Goal: Use online tool/utility: Utilize a website feature to perform a specific function

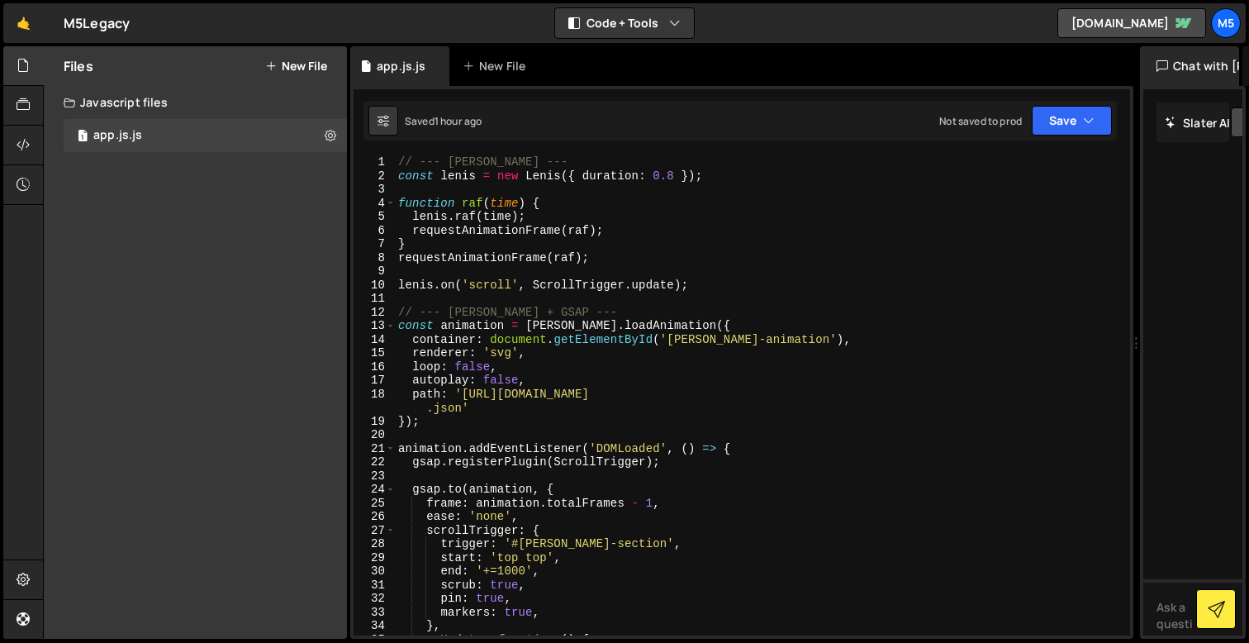
click at [609, 384] on div "// --- [PERSON_NAME] --- const [PERSON_NAME] = new [PERSON_NAME] ({ duration : …" at bounding box center [759, 408] width 729 height 507
click at [620, 515] on div "// --- [PERSON_NAME] --- const [PERSON_NAME] = new [PERSON_NAME] ({ duration : …" at bounding box center [759, 408] width 729 height 507
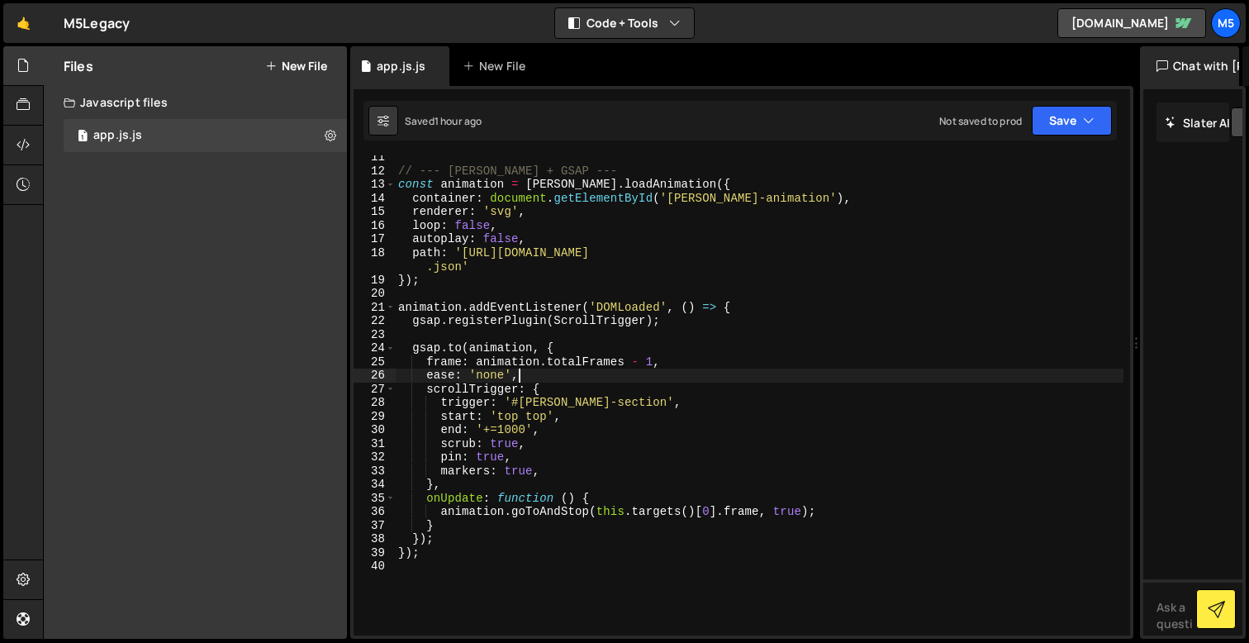
scroll to position [133, 0]
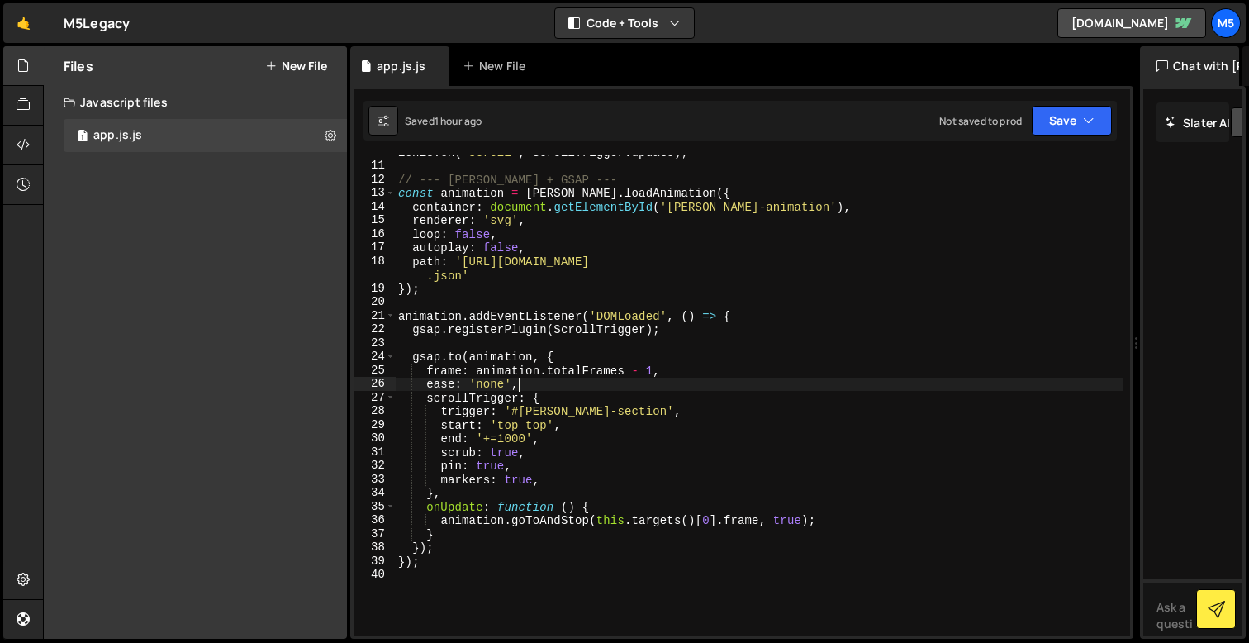
click at [602, 266] on div "[PERSON_NAME] . on ( 'scroll' , ScrollTrigger . update ) ; // --- [PERSON_NAME]…" at bounding box center [759, 398] width 729 height 507
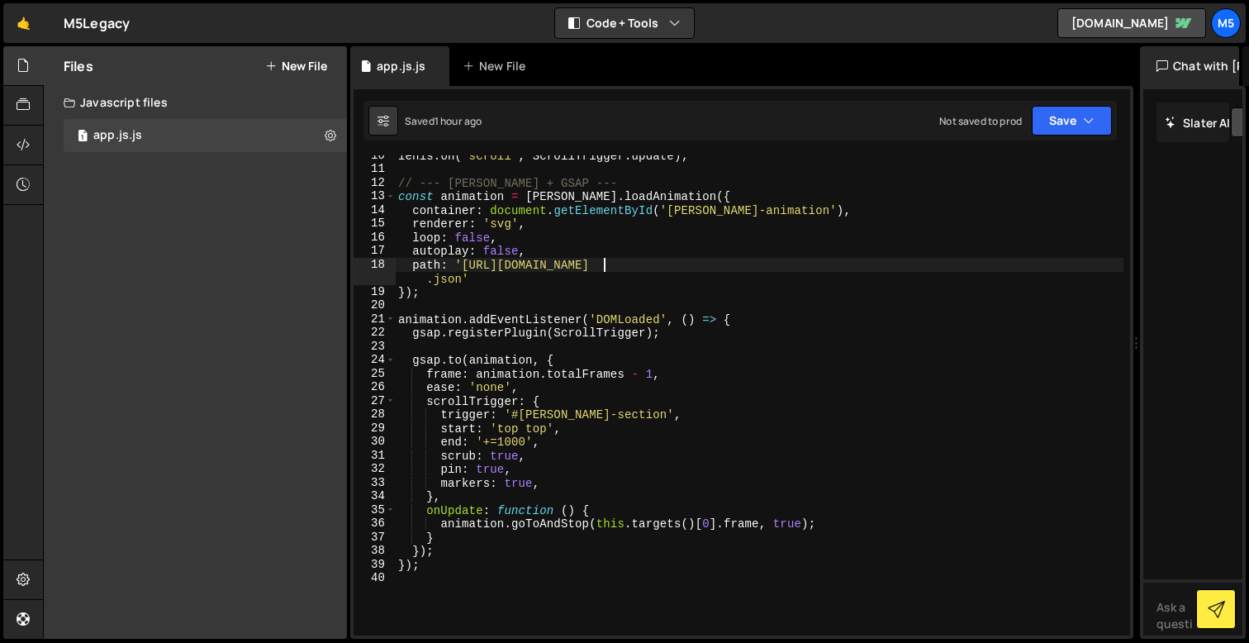
scroll to position [0, 0]
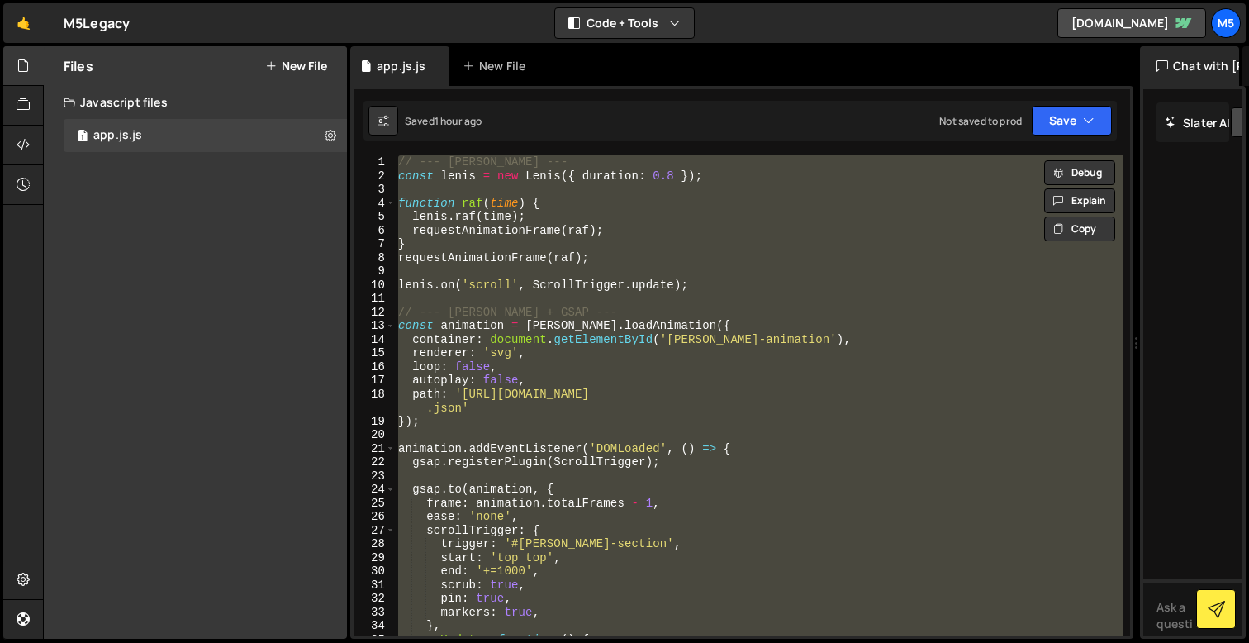
click at [543, 356] on div "// --- [PERSON_NAME] --- const [PERSON_NAME] = new [PERSON_NAME] ({ duration : …" at bounding box center [759, 408] width 729 height 507
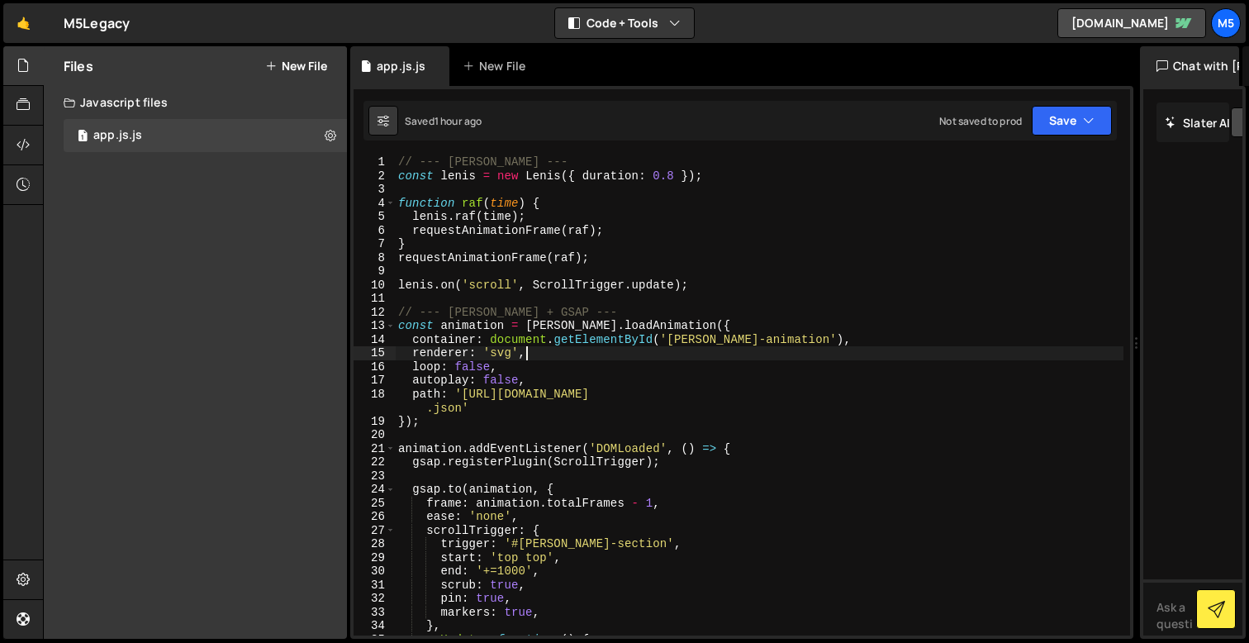
type textarea "});"
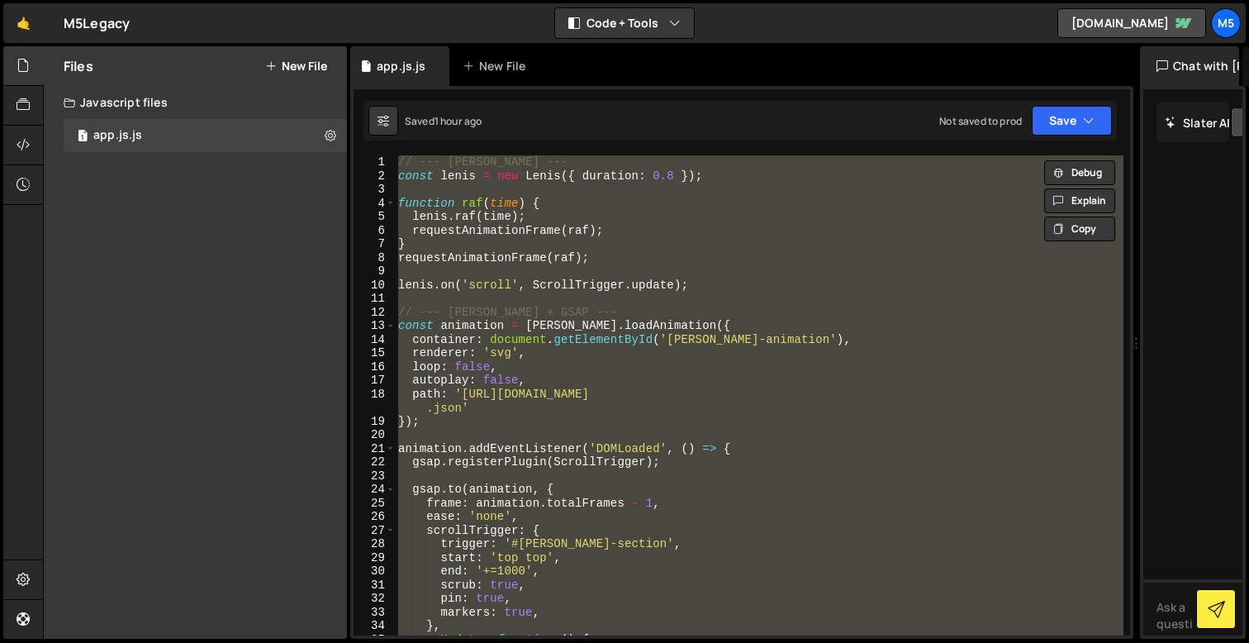
paste textarea
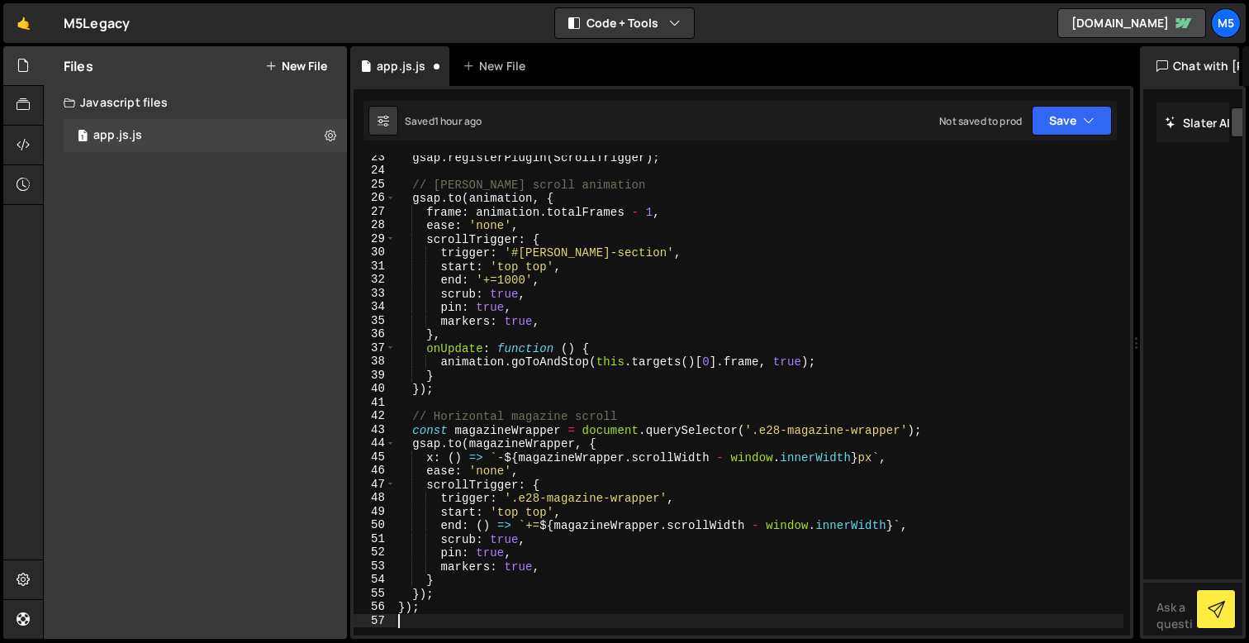
scroll to position [328, 0]
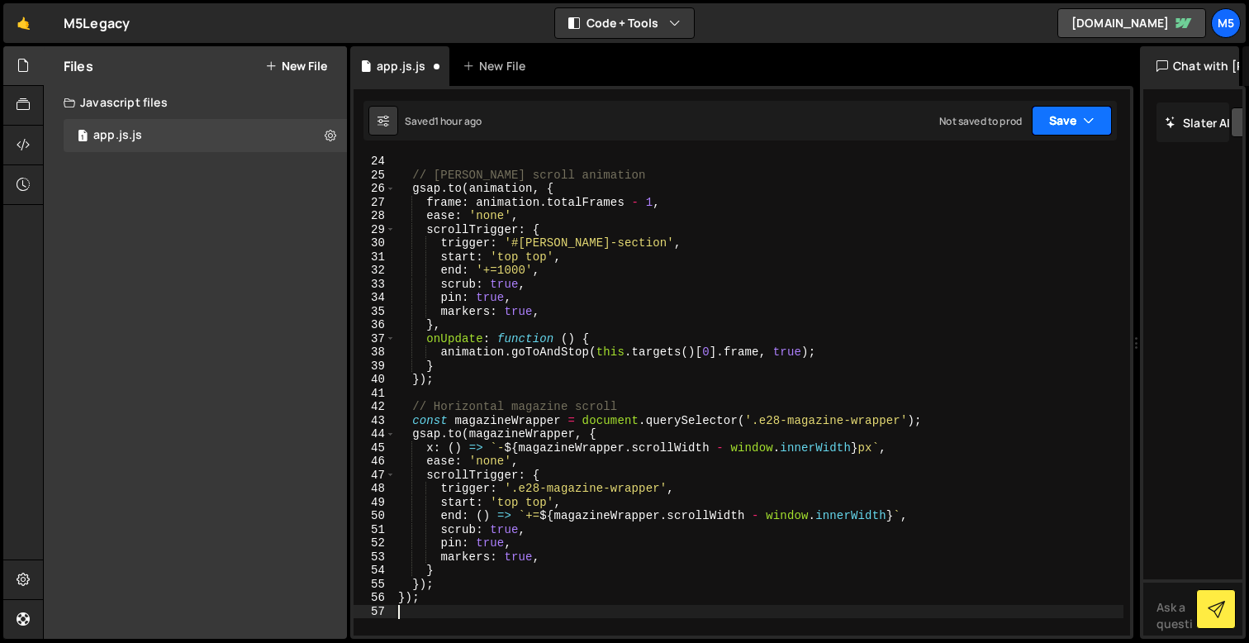
click at [1072, 131] on button "Save" at bounding box center [1072, 121] width 80 height 30
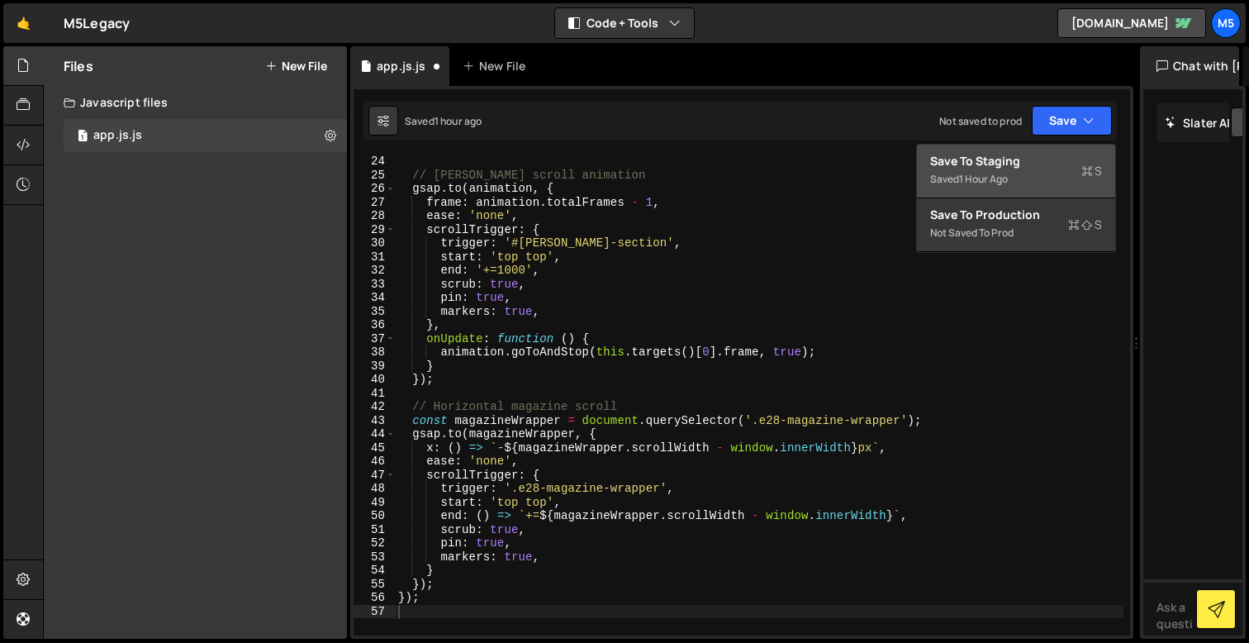
click at [1011, 185] on div "Saved 1 hour ago" at bounding box center [1016, 179] width 172 height 20
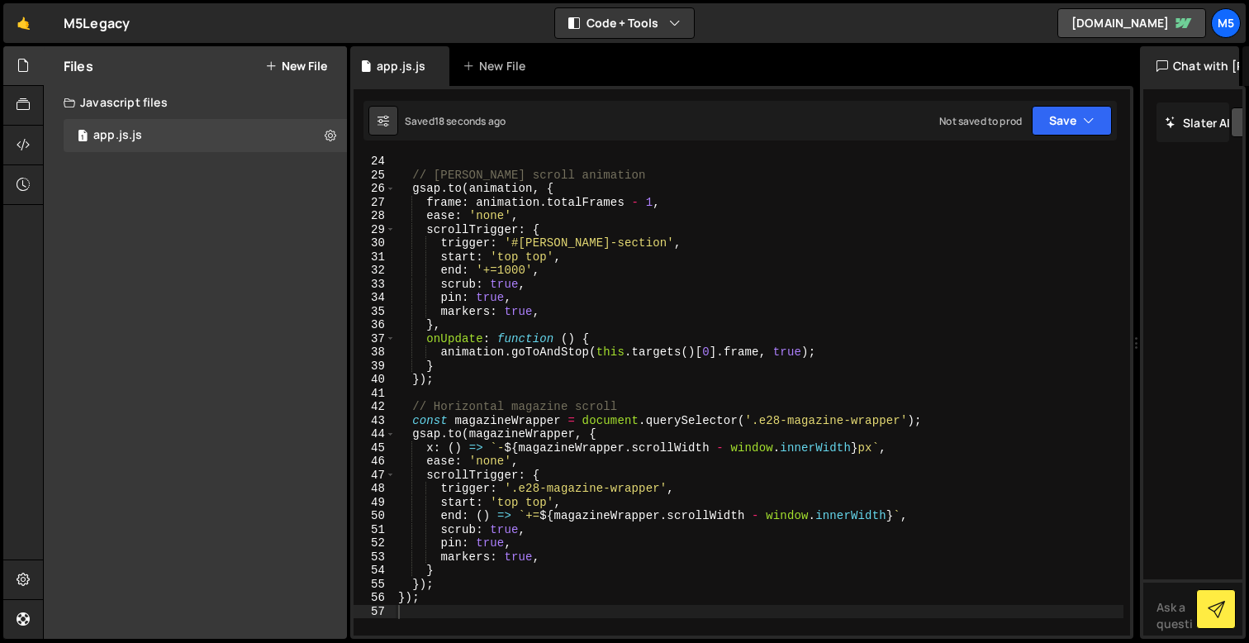
click at [661, 398] on div "// [PERSON_NAME] scroll animation gsap . to ( animation , { frame : animation .…" at bounding box center [759, 407] width 729 height 507
click at [580, 464] on div "// [PERSON_NAME] scroll animation gsap . to ( animation , { frame : animation .…" at bounding box center [759, 407] width 729 height 507
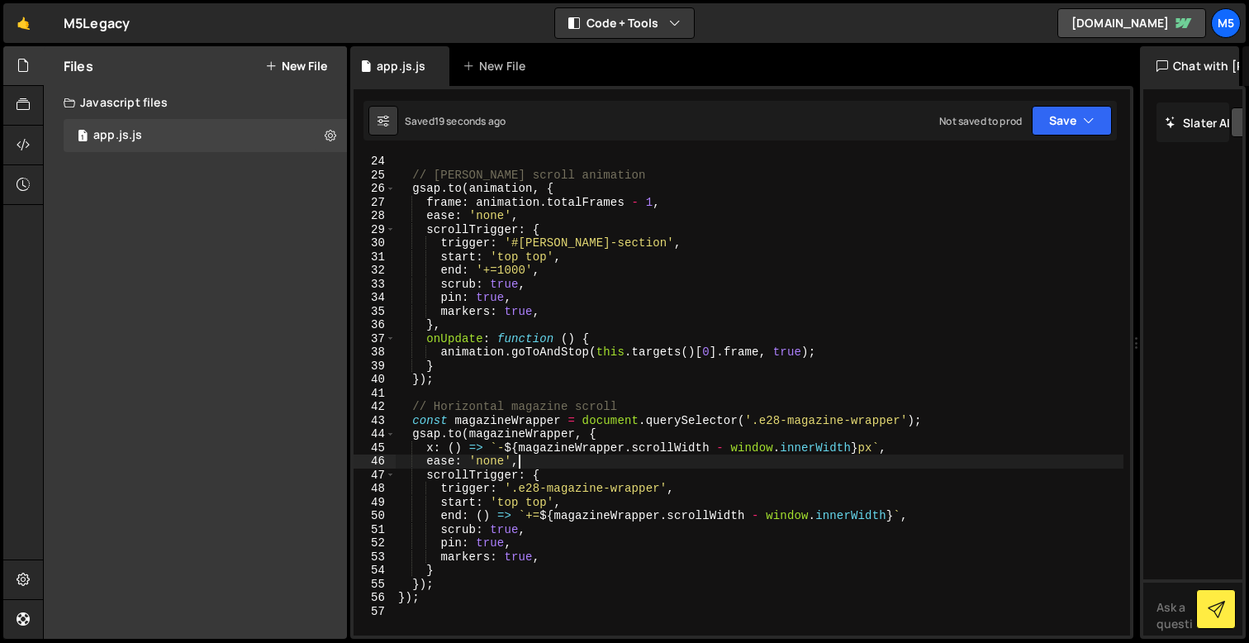
click at [492, 473] on div "// [PERSON_NAME] scroll animation gsap . to ( animation , { frame : animation .…" at bounding box center [759, 407] width 729 height 507
click at [464, 417] on div "// [PERSON_NAME] scroll animation gsap . to ( animation , { frame : animation .…" at bounding box center [759, 407] width 729 height 507
click at [514, 385] on div "// [PERSON_NAME] scroll animation gsap . to ( animation , { frame : animation .…" at bounding box center [759, 407] width 729 height 507
click at [430, 592] on div "// [PERSON_NAME] scroll animation gsap . to ( animation , { frame : animation .…" at bounding box center [759, 407] width 729 height 507
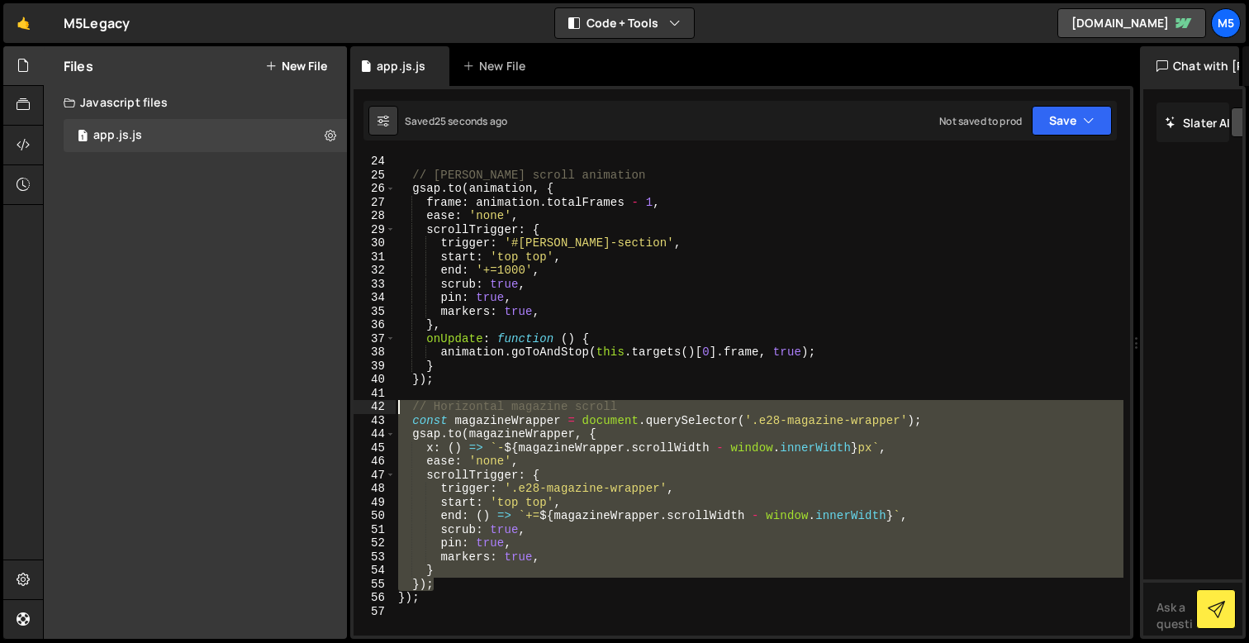
drag, startPoint x: 441, startPoint y: 584, endPoint x: 356, endPoint y: 408, distance: 195.5
click at [356, 408] on div "}); 24 25 26 27 28 29 30 31 32 33 34 35 36 37 38 39 40 41 42 43 44 45 46 47 48 …" at bounding box center [742, 395] width 777 height 480
type textarea "// Horizontal magazine scroll const magazineWrapper = document.querySelector('.…"
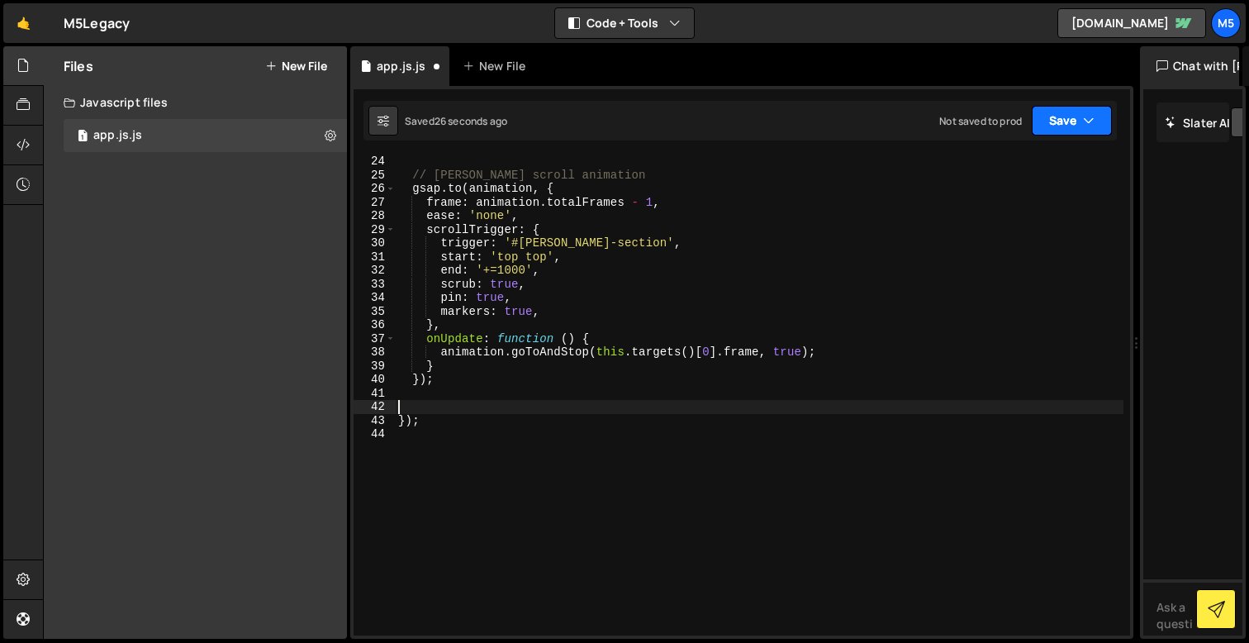
click at [1075, 110] on button "Save" at bounding box center [1072, 121] width 80 height 30
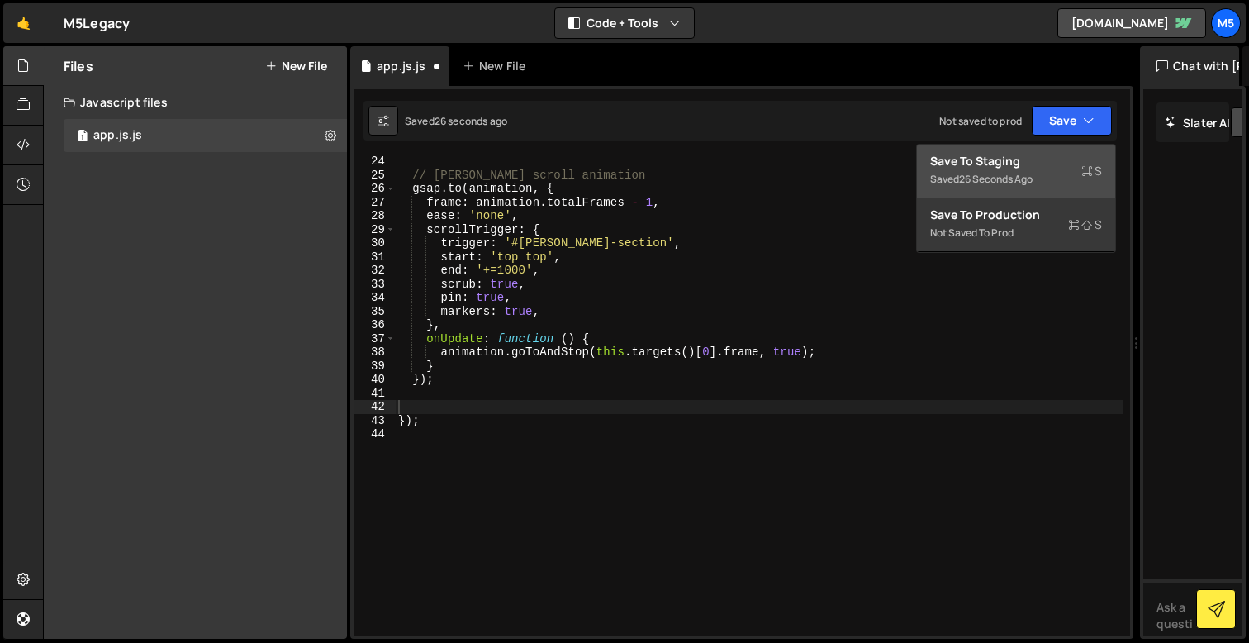
click at [1005, 186] on div "Saved 26 seconds ago" at bounding box center [1016, 179] width 172 height 20
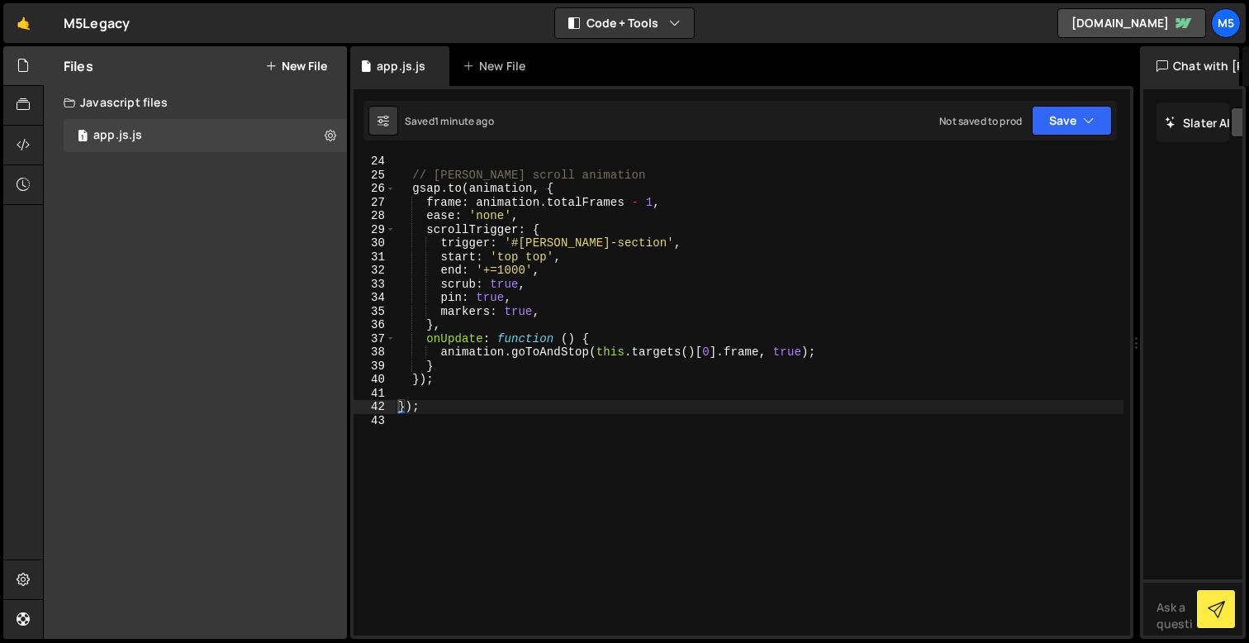
click at [459, 394] on div "// [PERSON_NAME] scroll animation gsap . to ( animation , { frame : animation .…" at bounding box center [759, 407] width 729 height 507
paste textarea "});"
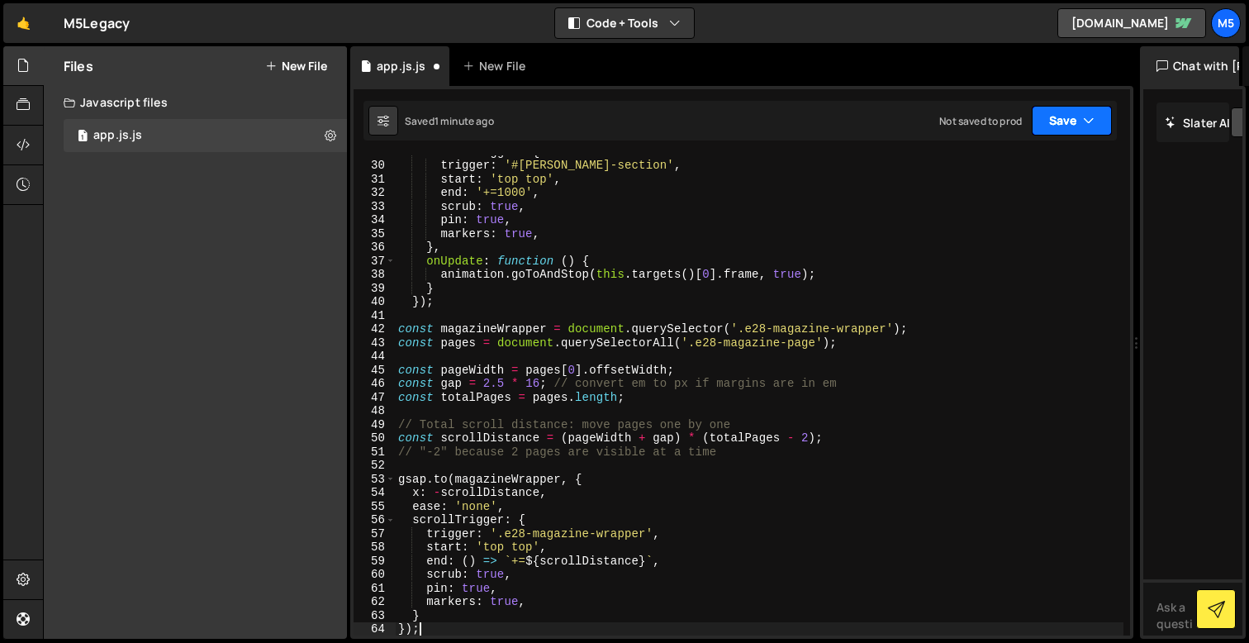
click at [1095, 134] on button "Save" at bounding box center [1072, 121] width 80 height 30
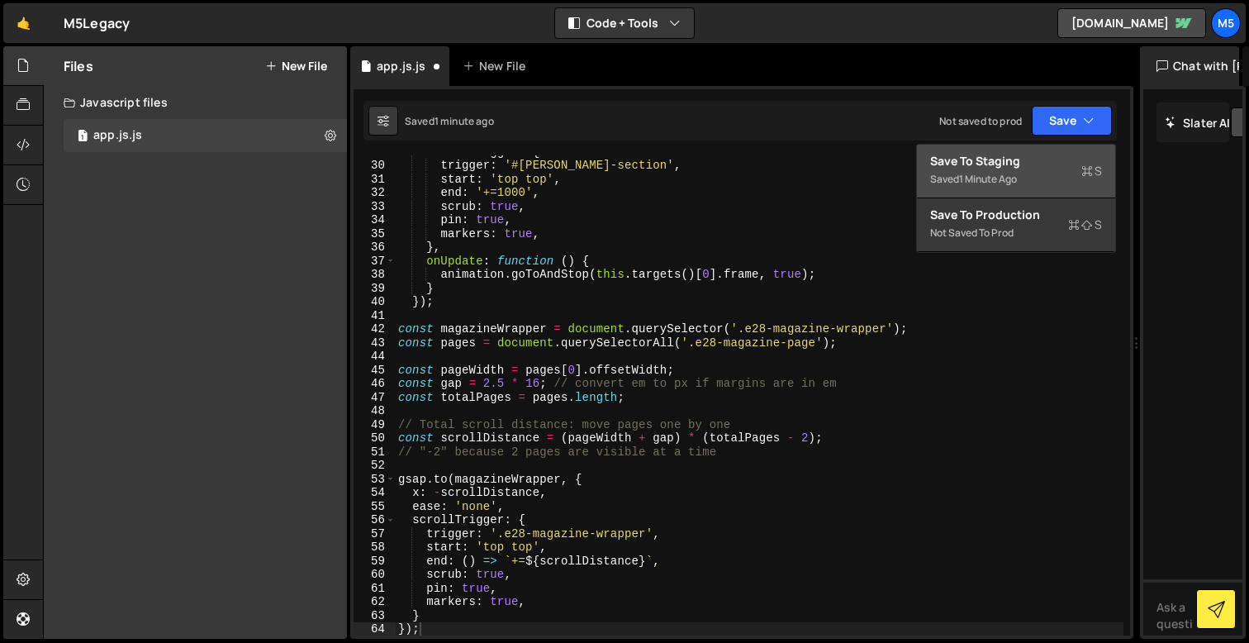
click at [1035, 168] on div "Save to Staging S" at bounding box center [1016, 161] width 172 height 17
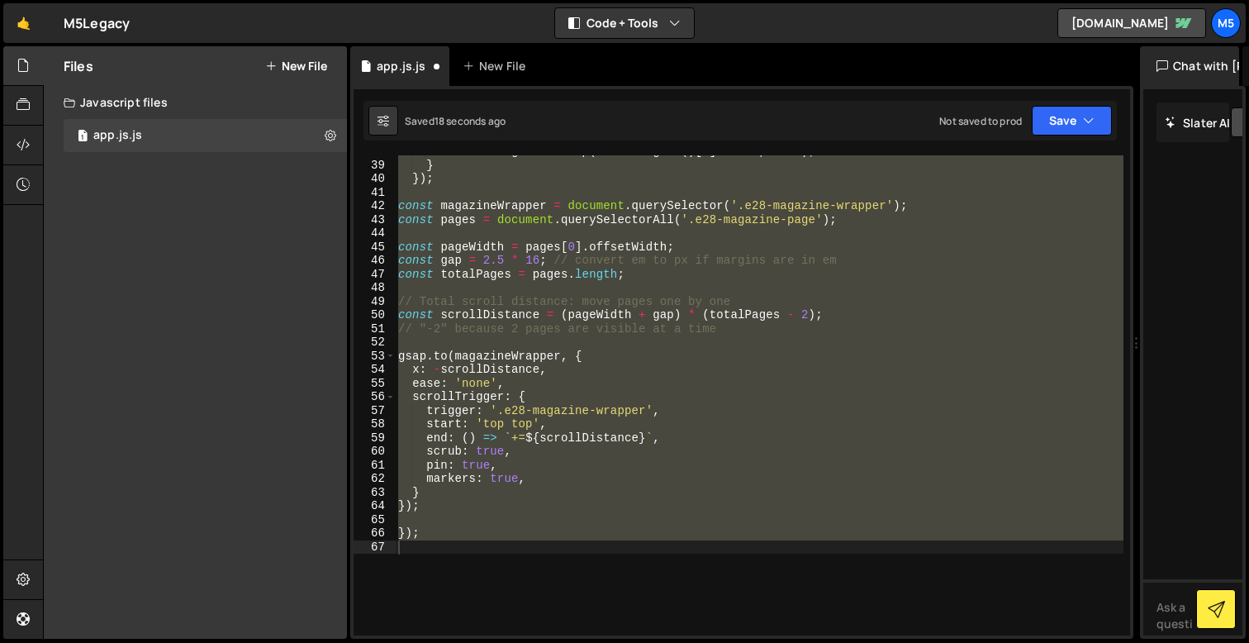
scroll to position [532, 0]
click at [683, 401] on div "} }) ; const magazineWrapper = document . querySelector ( '.e28-magazine-wrappe…" at bounding box center [759, 407] width 729 height 507
type textarea "trigger: '.e28-magazine-wrapper',"
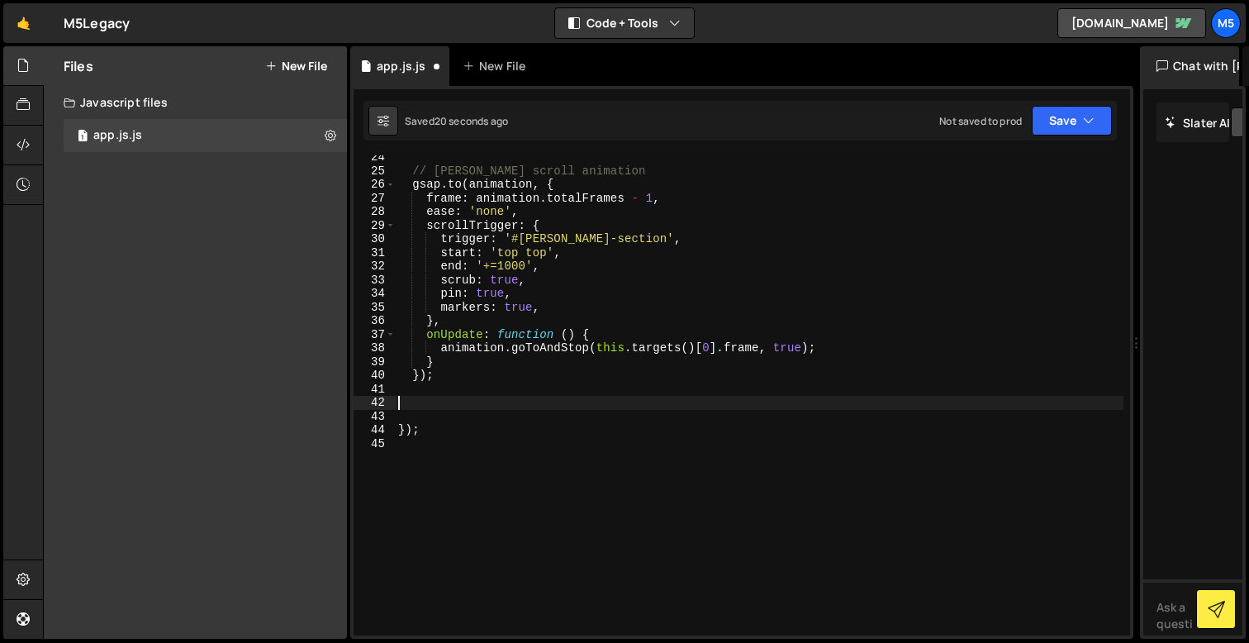
scroll to position [257, 0]
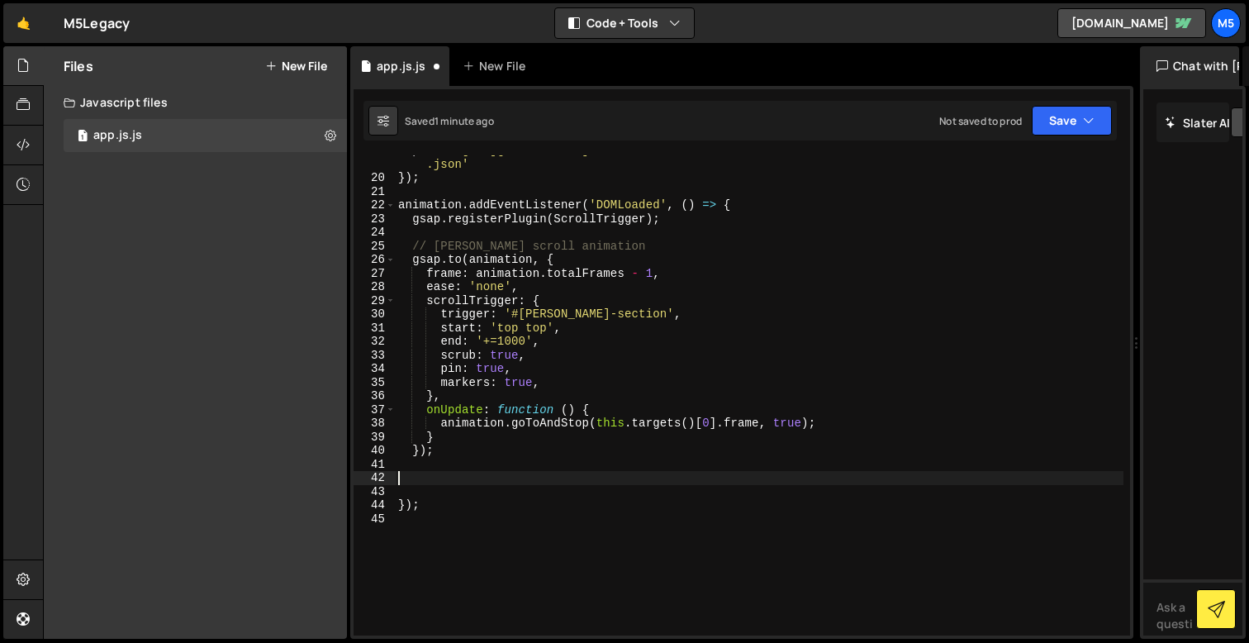
paste textarea "console.log('Scroll distance:', scrollDistance);"
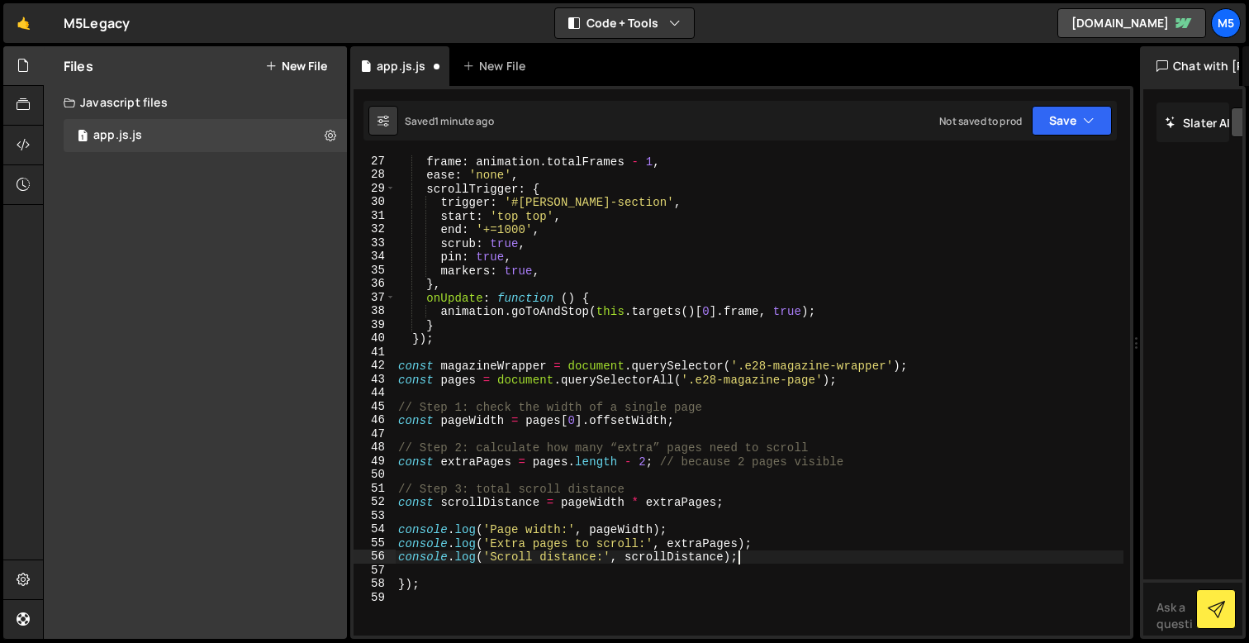
scroll to position [372, 0]
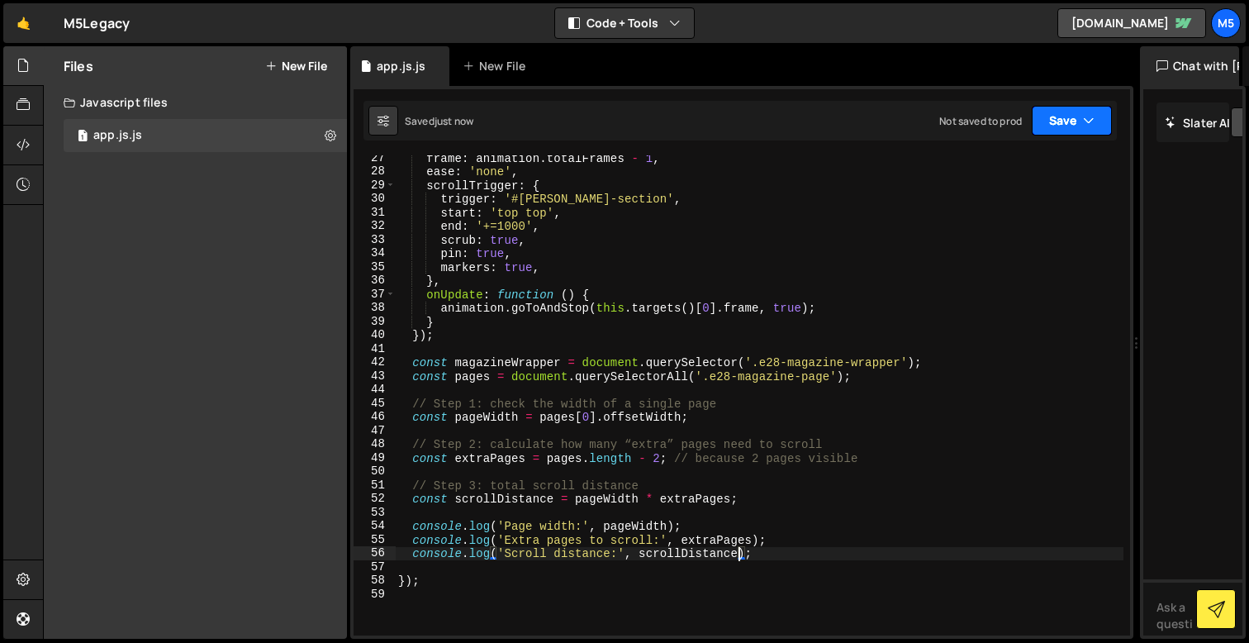
type textarea "});"
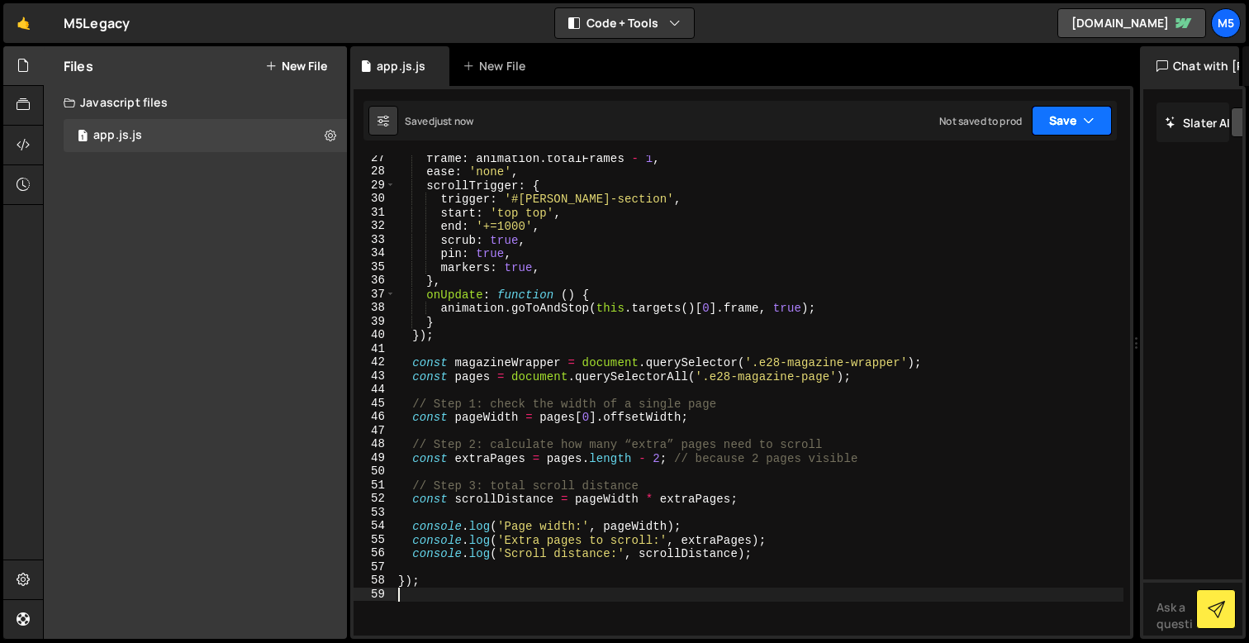
click at [1057, 128] on button "Save" at bounding box center [1072, 121] width 80 height 30
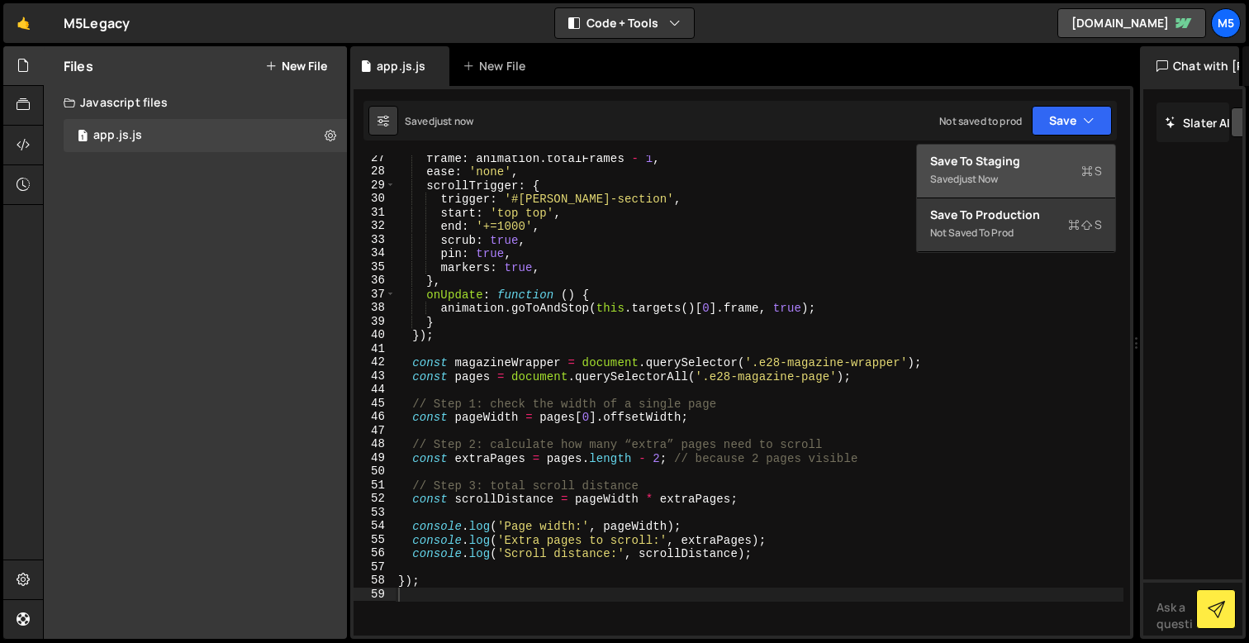
click at [1011, 188] on div "Saved just now" at bounding box center [1016, 179] width 172 height 20
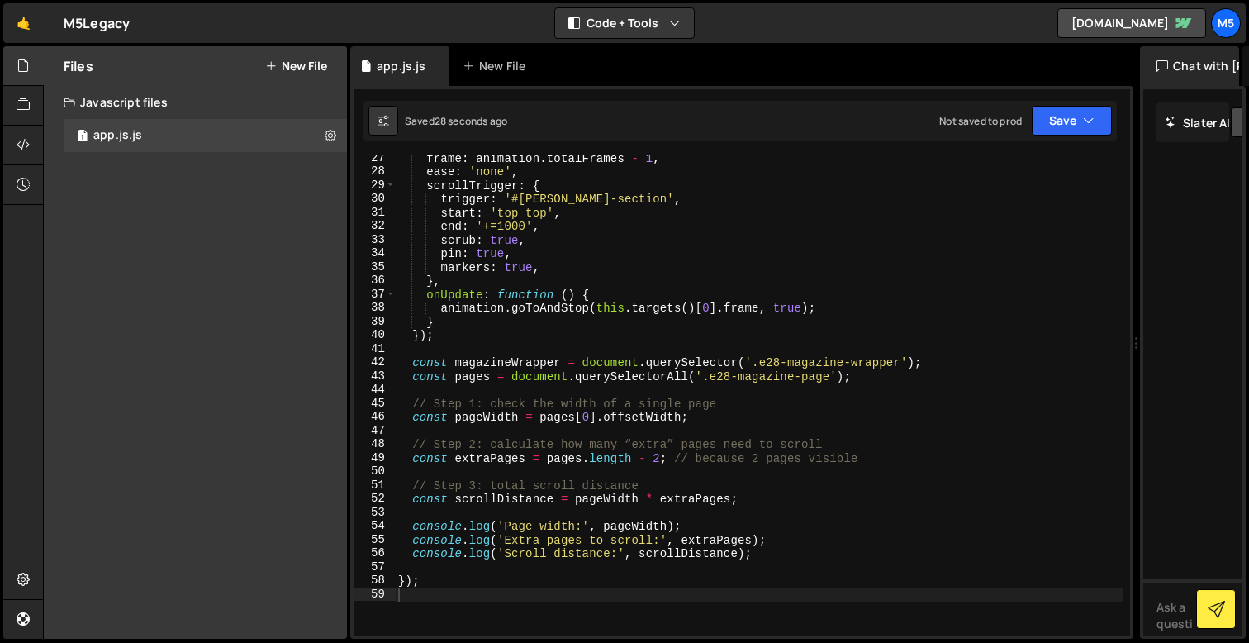
click at [735, 459] on div "frame : animation . totalFrames - 1 , ease : 'none' , scrollTrigger : { trigger…" at bounding box center [759, 404] width 729 height 507
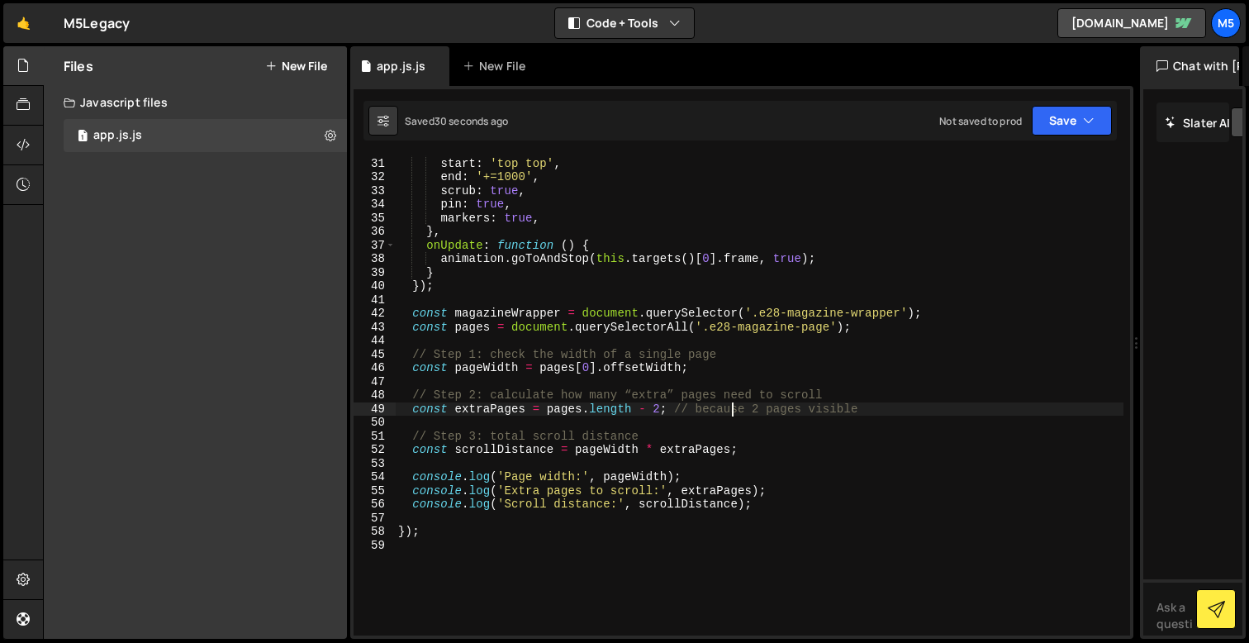
scroll to position [431, 0]
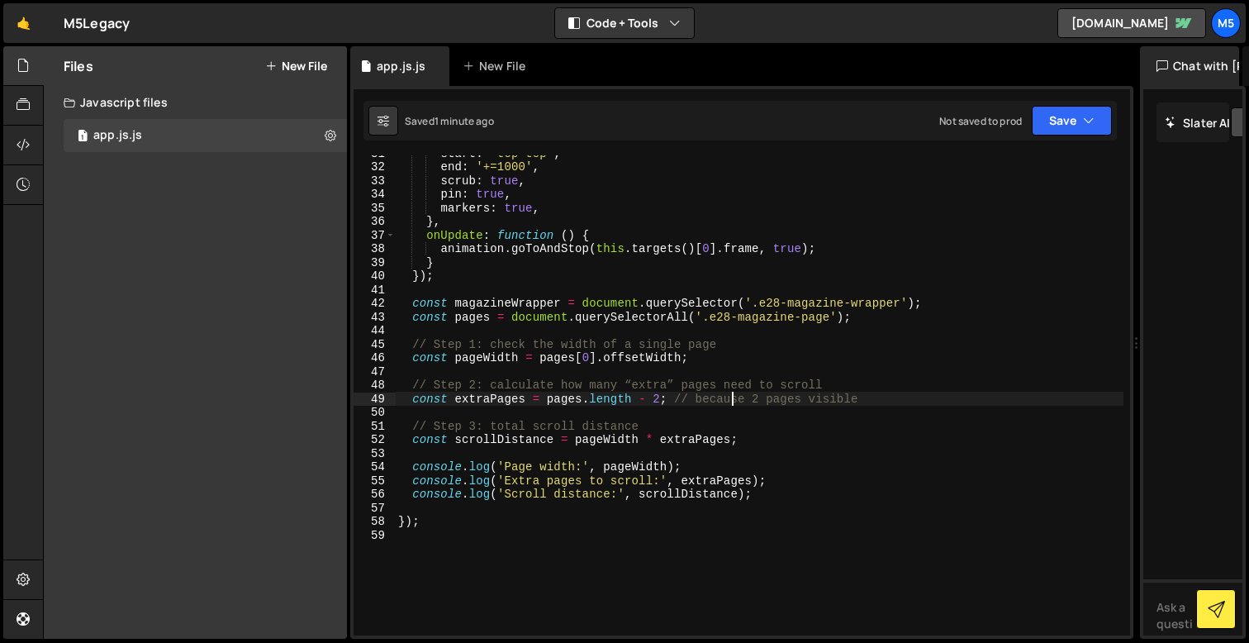
click at [762, 498] on div "start : 'top top' , end : '+=1000' , scrub : true , pin : true , markers : true…" at bounding box center [759, 399] width 729 height 507
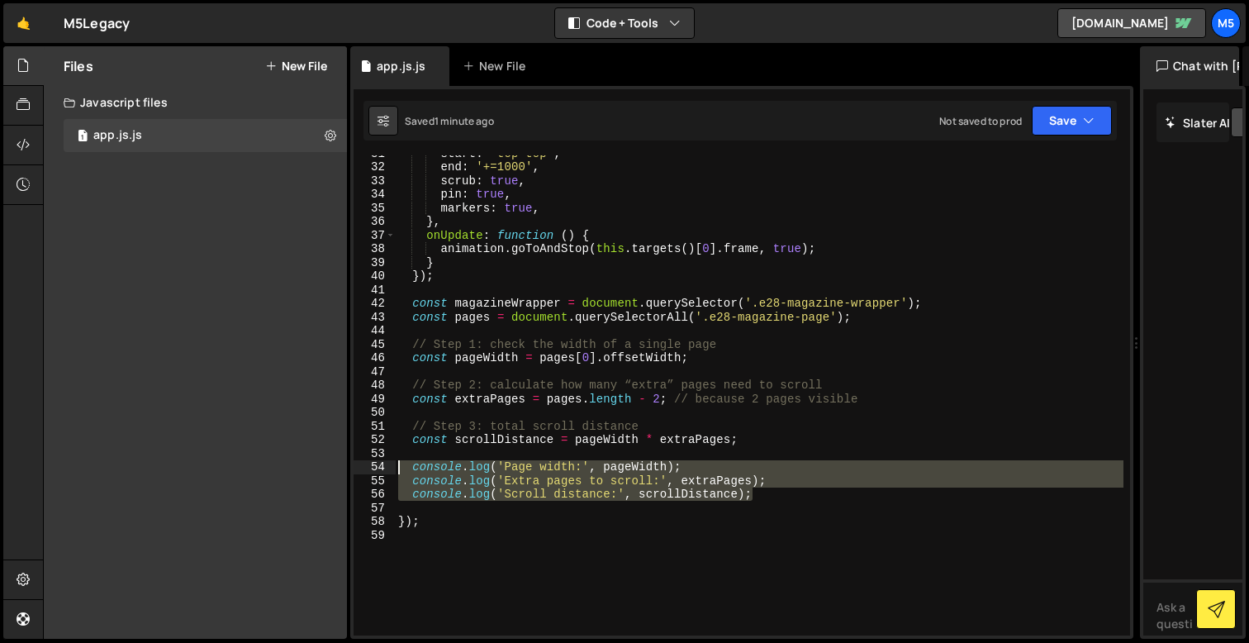
drag, startPoint x: 779, startPoint y: 498, endPoint x: 376, endPoint y: 464, distance: 404.6
click at [376, 464] on div "console.log('Scroll distance:', scrollDistance); 31 32 33 34 35 36 37 38 39 40 …" at bounding box center [742, 395] width 777 height 480
type textarea "console.log('Page width:', pageWidth); console.log('Extra pages to scroll:', ex…"
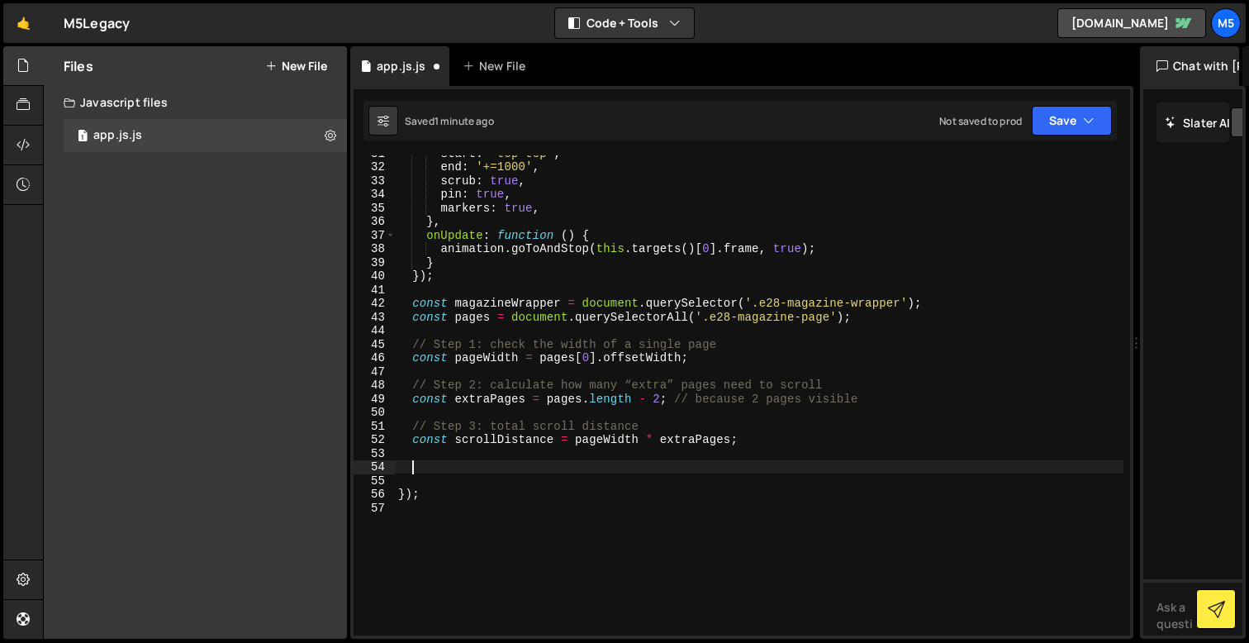
paste textarea "});"
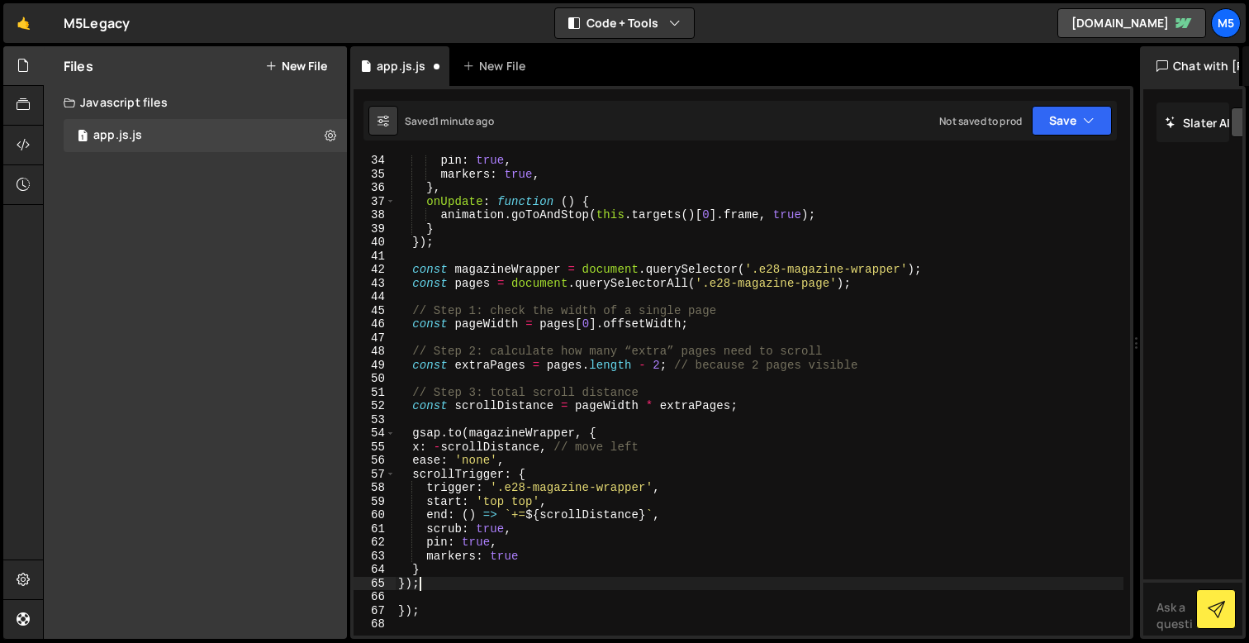
scroll to position [485, 0]
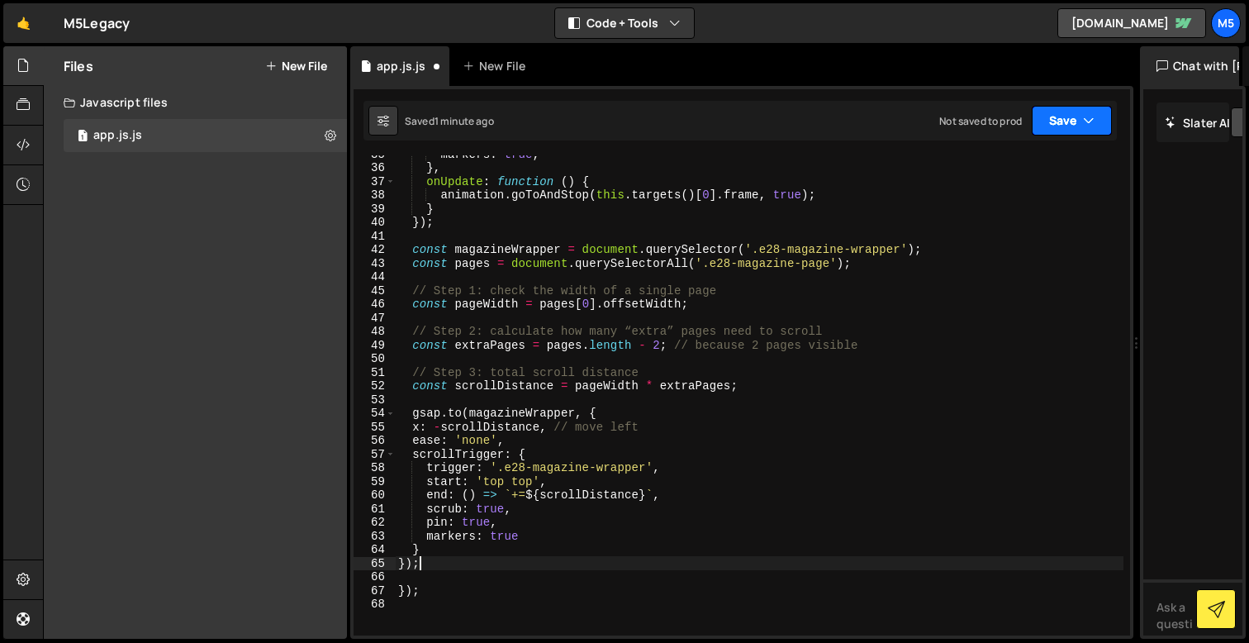
click at [1077, 130] on button "Save" at bounding box center [1072, 121] width 80 height 30
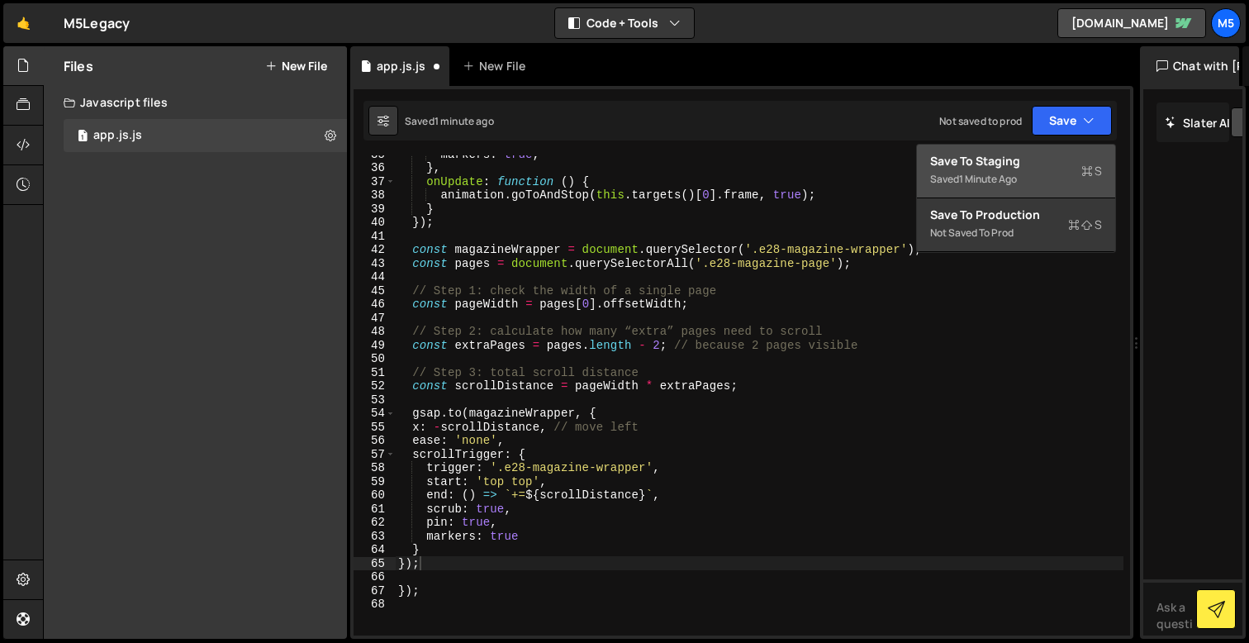
click at [1038, 166] on div "Save to Staging S" at bounding box center [1016, 161] width 172 height 17
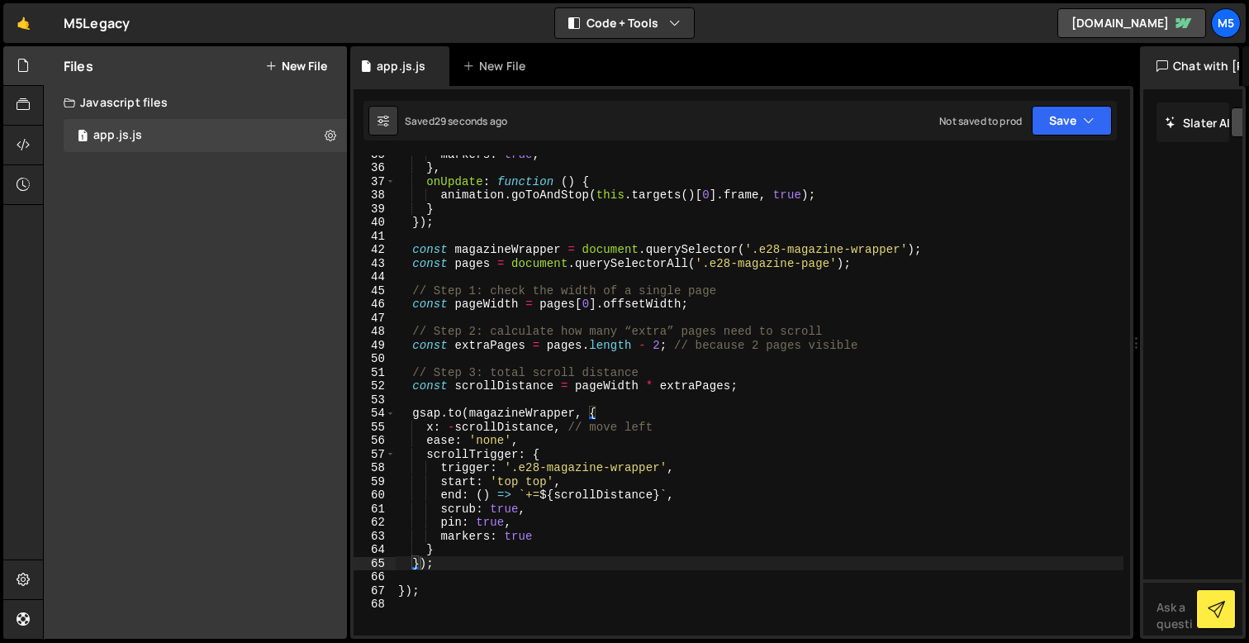
click at [602, 473] on div "markers : true , } , onUpdate : function ( ) { animation . goToAndStop ( this .…" at bounding box center [759, 400] width 729 height 507
click at [571, 545] on div "markers : true , } , onUpdate : function ( ) { animation . goToAndStop ( this .…" at bounding box center [759, 400] width 729 height 507
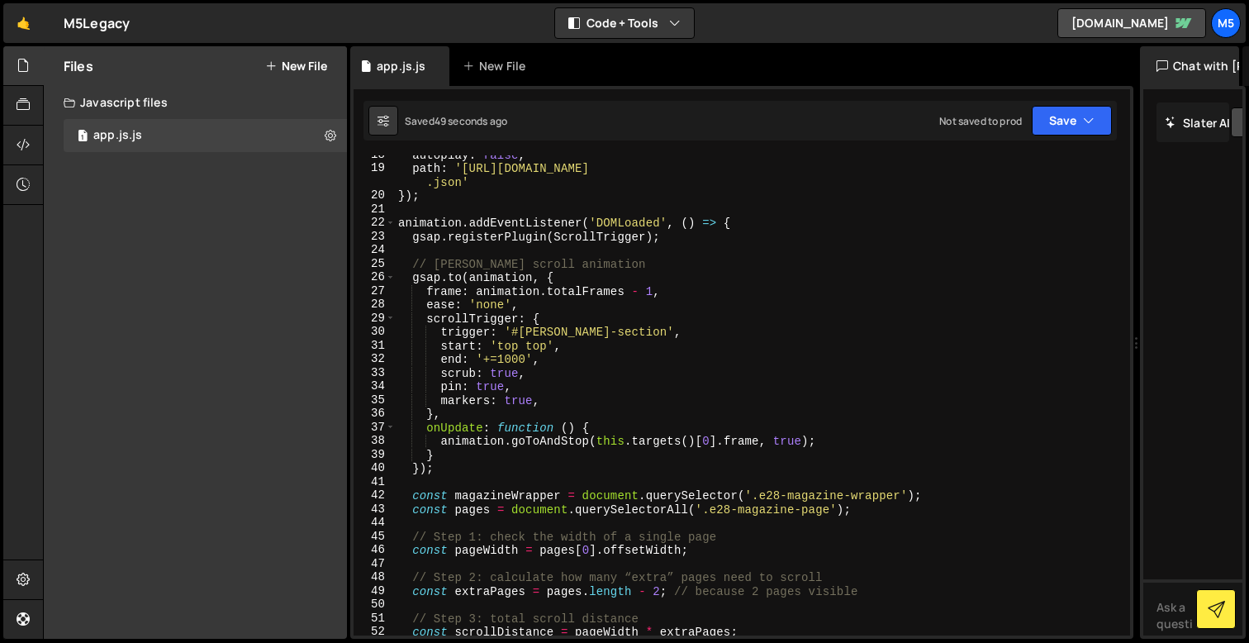
scroll to position [240, 0]
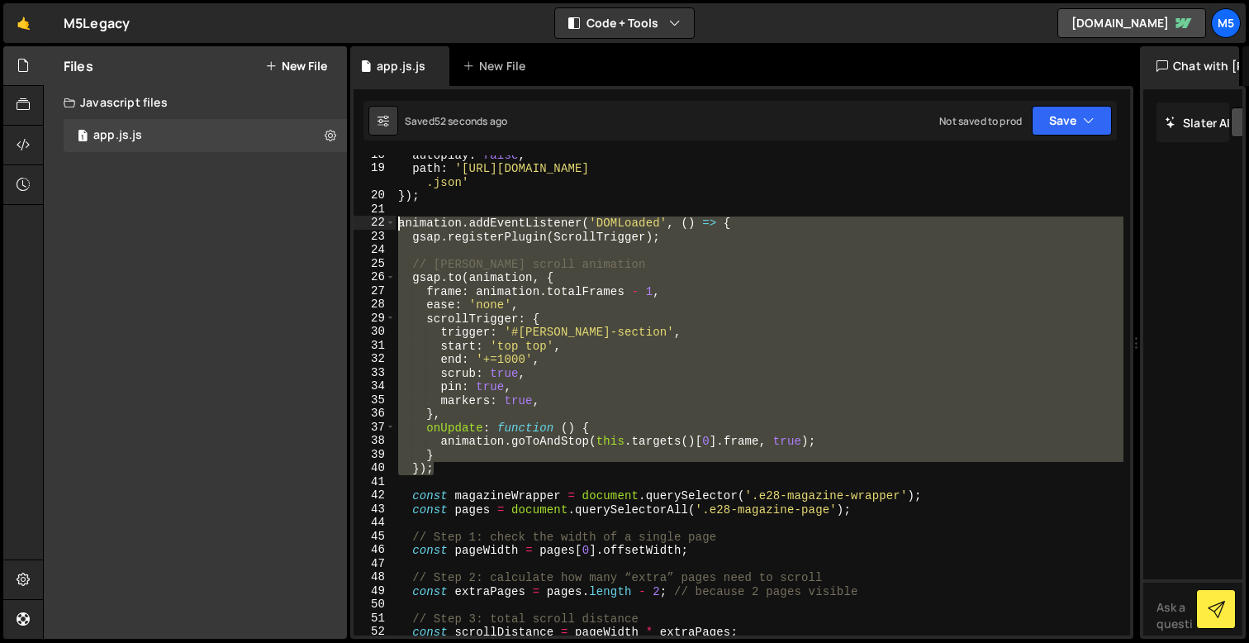
drag, startPoint x: 444, startPoint y: 464, endPoint x: 375, endPoint y: 220, distance: 254.2
click at [375, 219] on div "} 18 19 20 21 22 23 24 25 26 27 28 29 30 31 32 33 34 35 36 37 38 39 40 41 42 43…" at bounding box center [742, 395] width 777 height 480
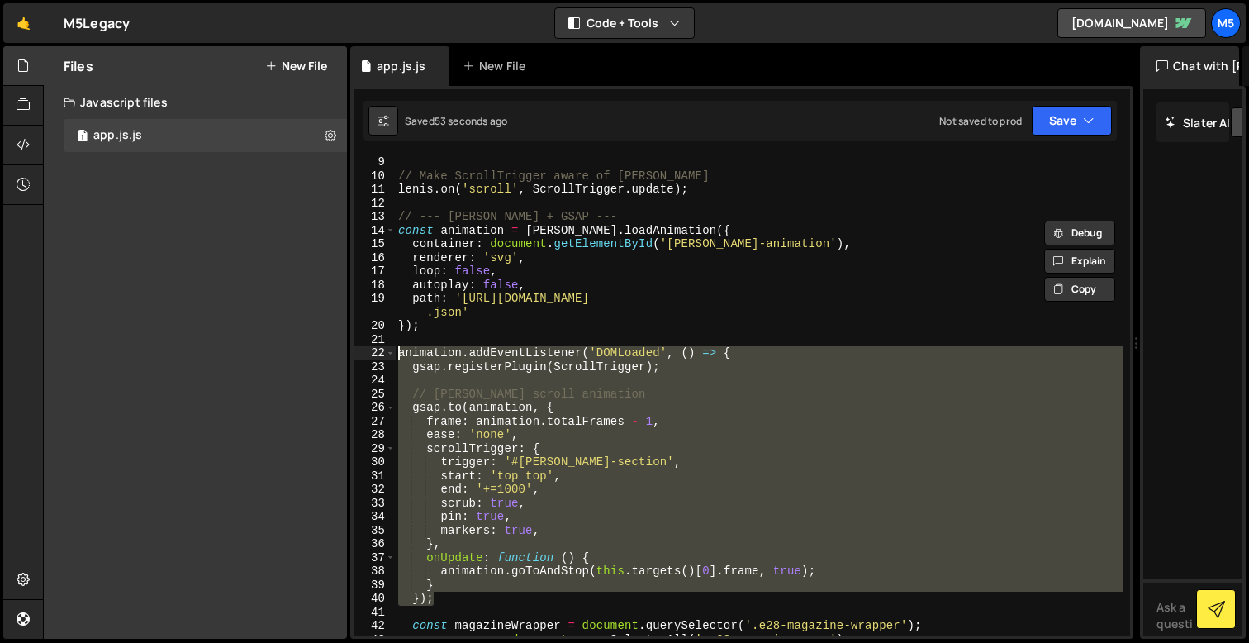
scroll to position [102, 0]
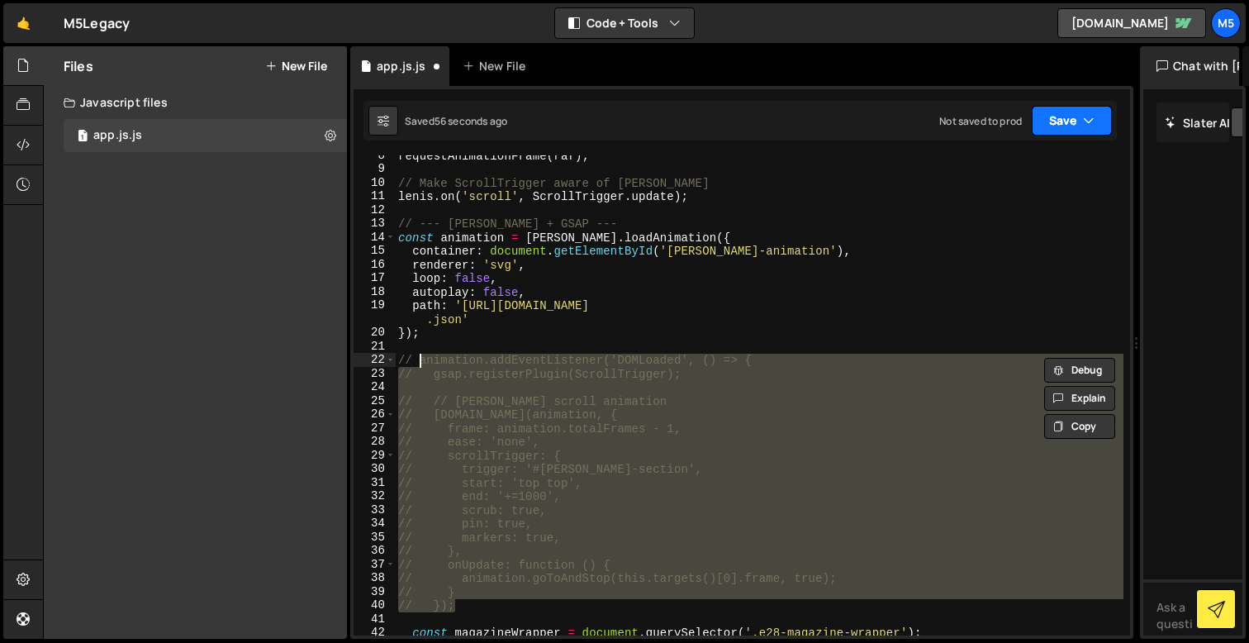
click at [1067, 125] on button "Save" at bounding box center [1072, 121] width 80 height 30
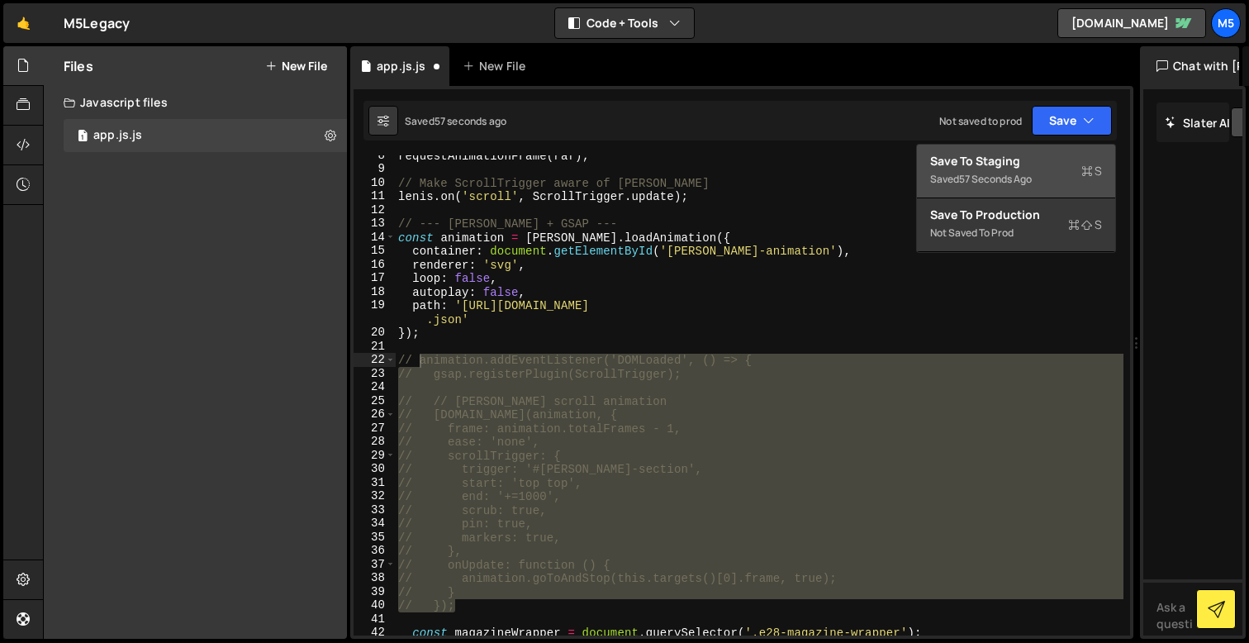
click at [1032, 174] on div "57 seconds ago" at bounding box center [995, 179] width 73 height 14
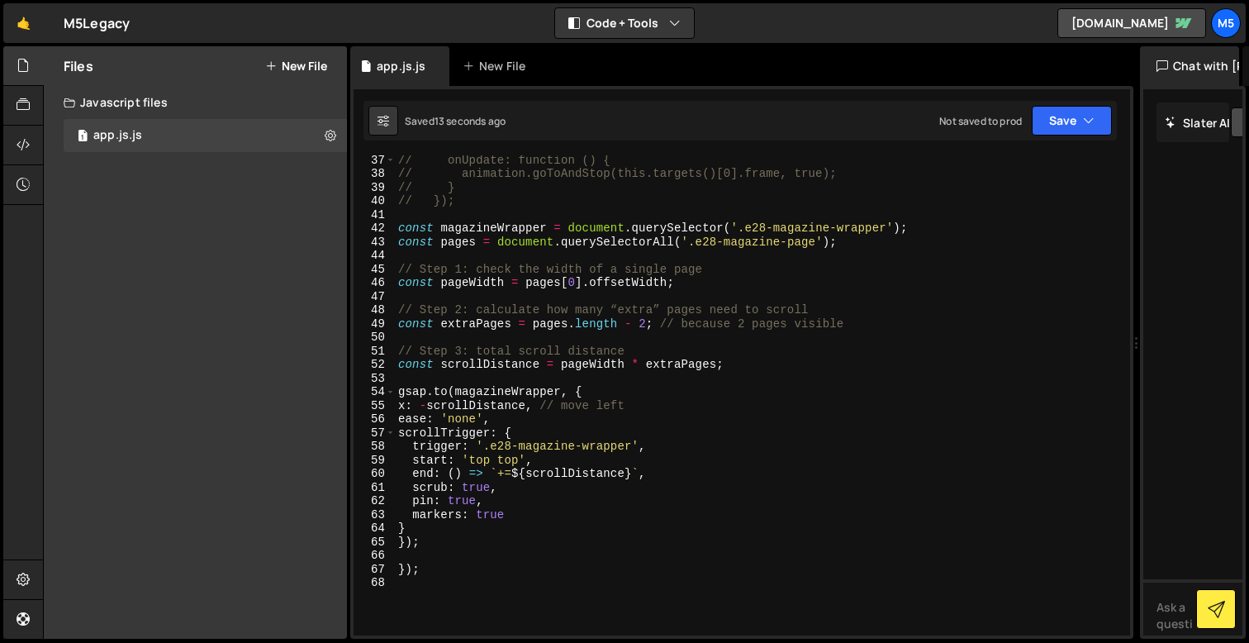
scroll to position [506, 0]
click at [544, 425] on div "// onUpdate: function () { // animation.goToAndStop(this.targets()[0].frame, tr…" at bounding box center [759, 406] width 729 height 507
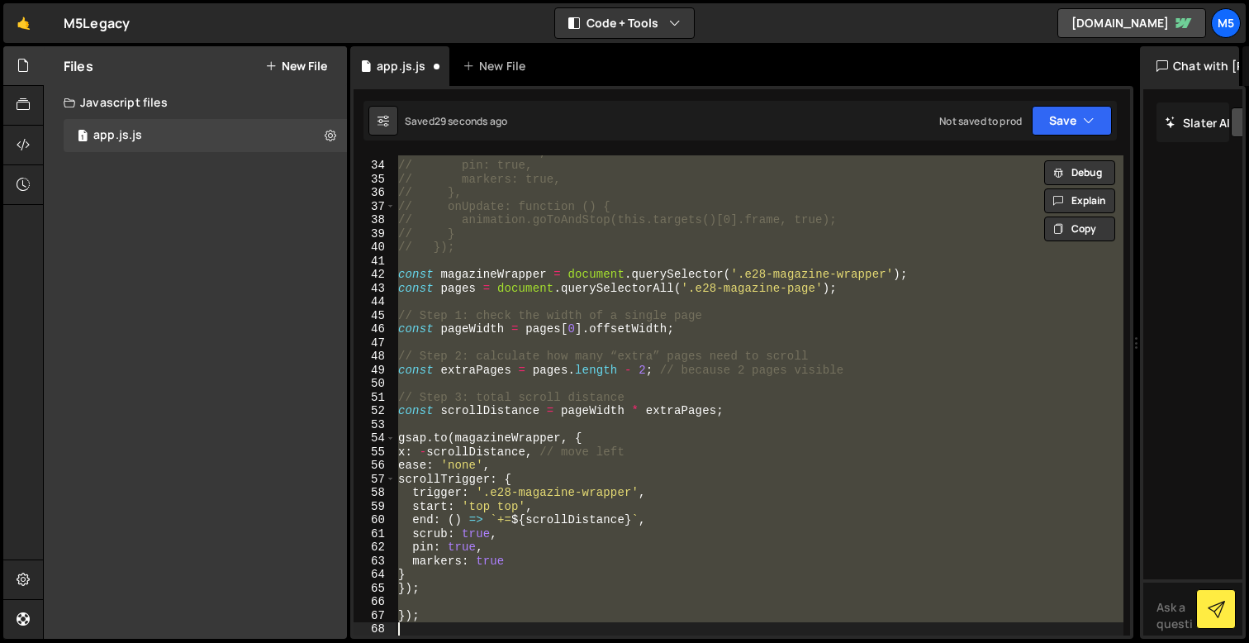
scroll to position [460, 0]
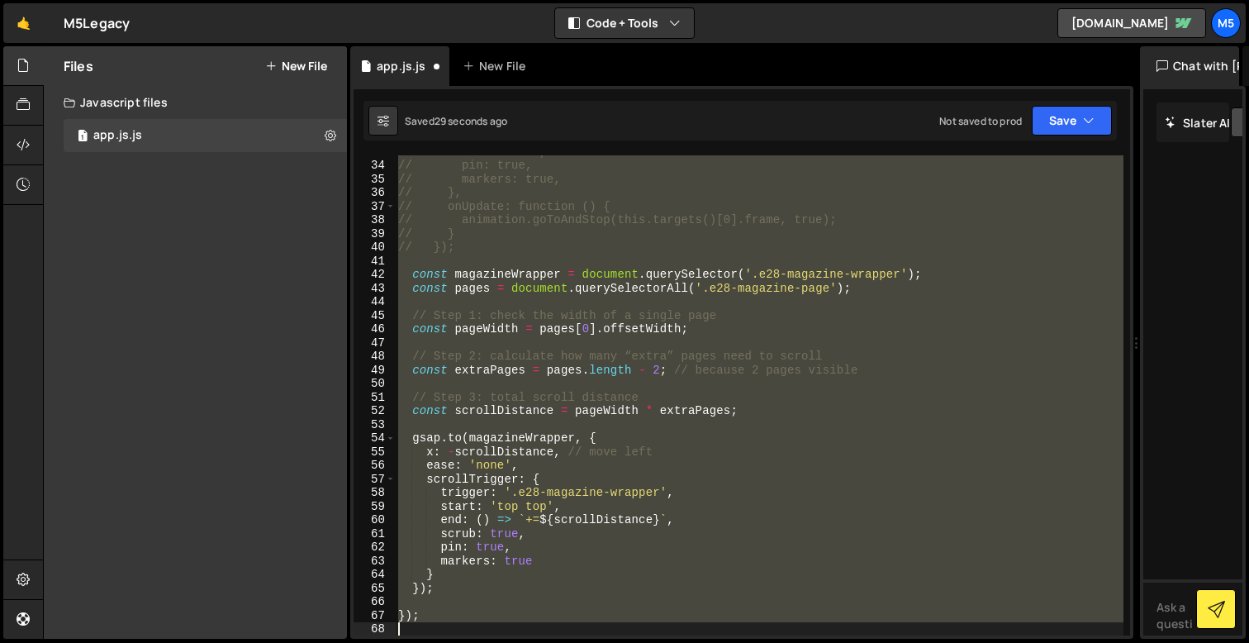
type textarea "animation.addEventListener('DOMLoaded', () => {"
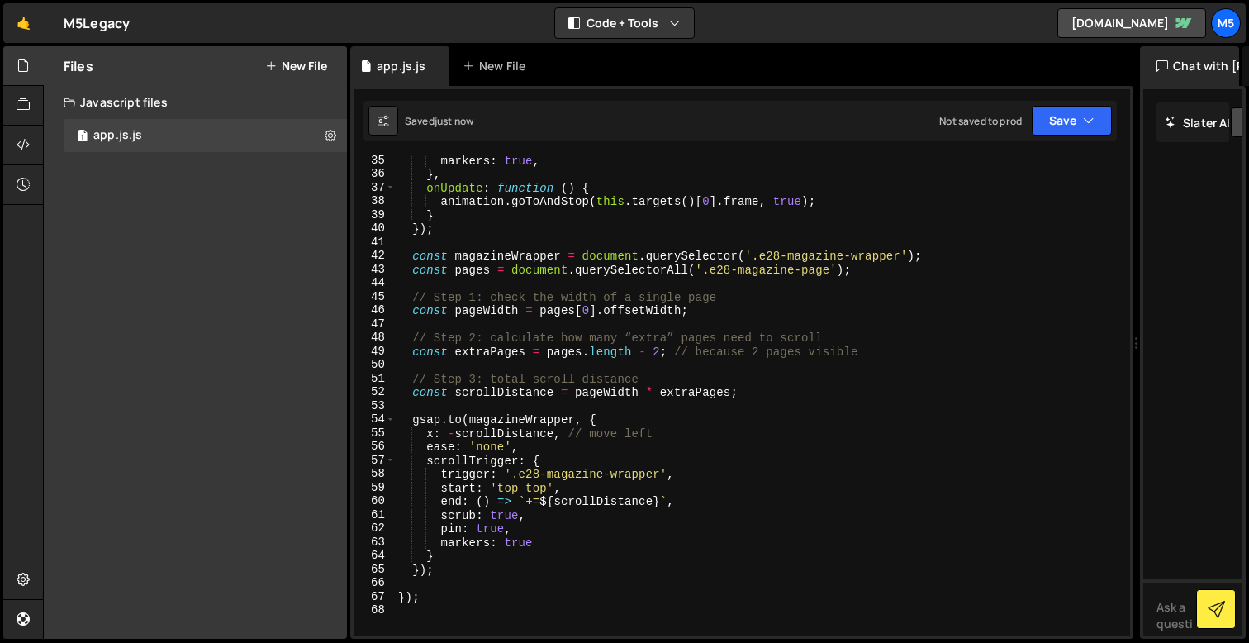
scroll to position [479, 0]
click at [326, 137] on icon at bounding box center [331, 135] width 12 height 16
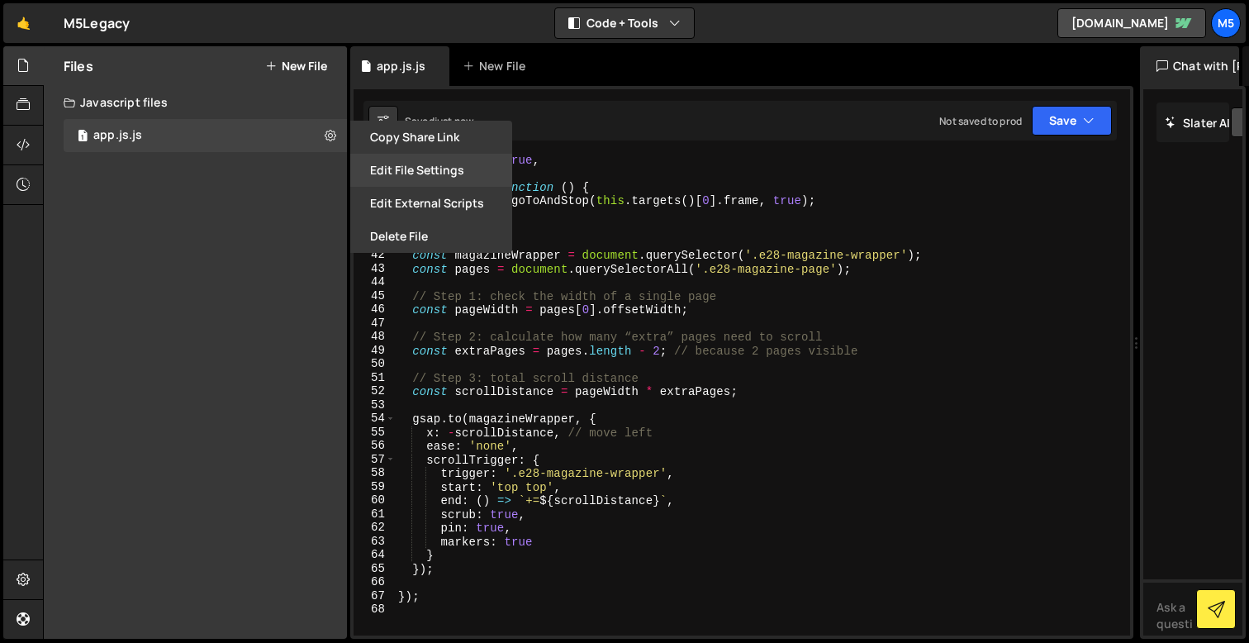
click at [410, 173] on button "Edit File Settings" at bounding box center [431, 170] width 162 height 33
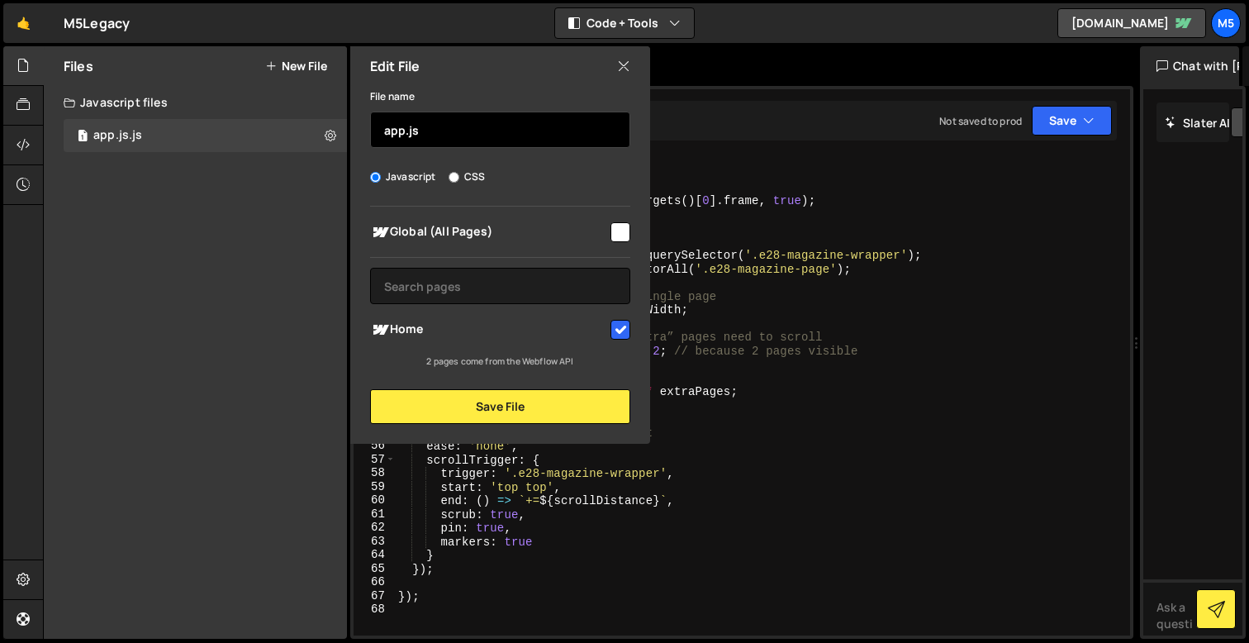
click at [452, 126] on input "app.js" at bounding box center [500, 130] width 260 height 36
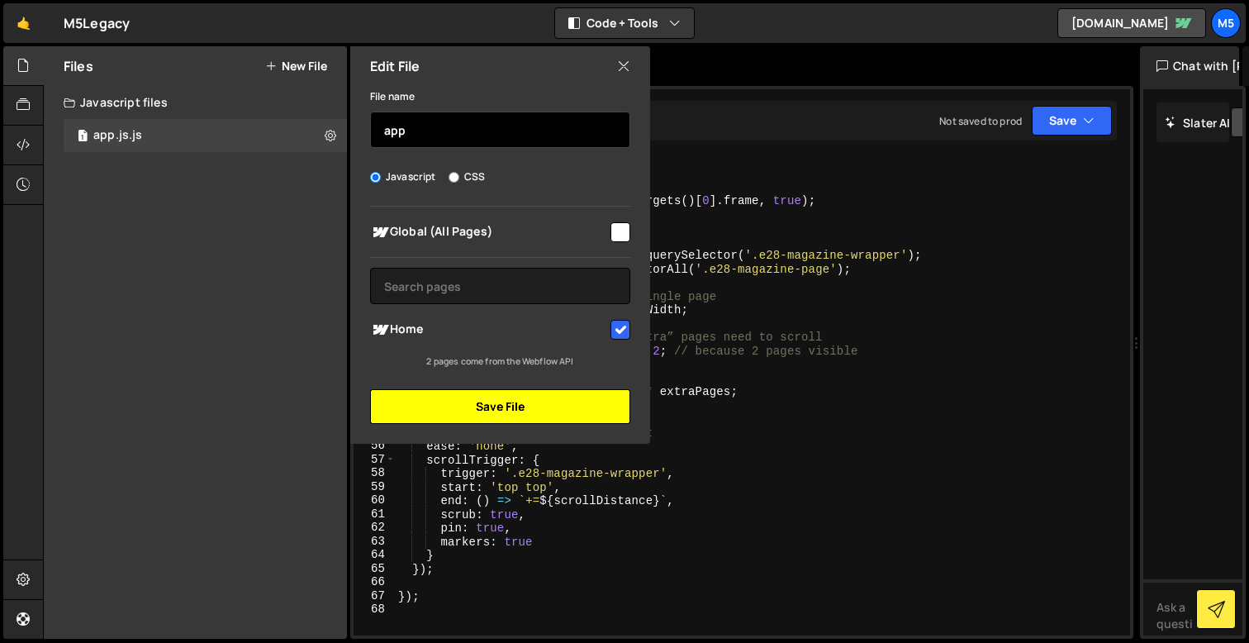
type input "app"
click at [497, 397] on button "Save File" at bounding box center [500, 406] width 260 height 35
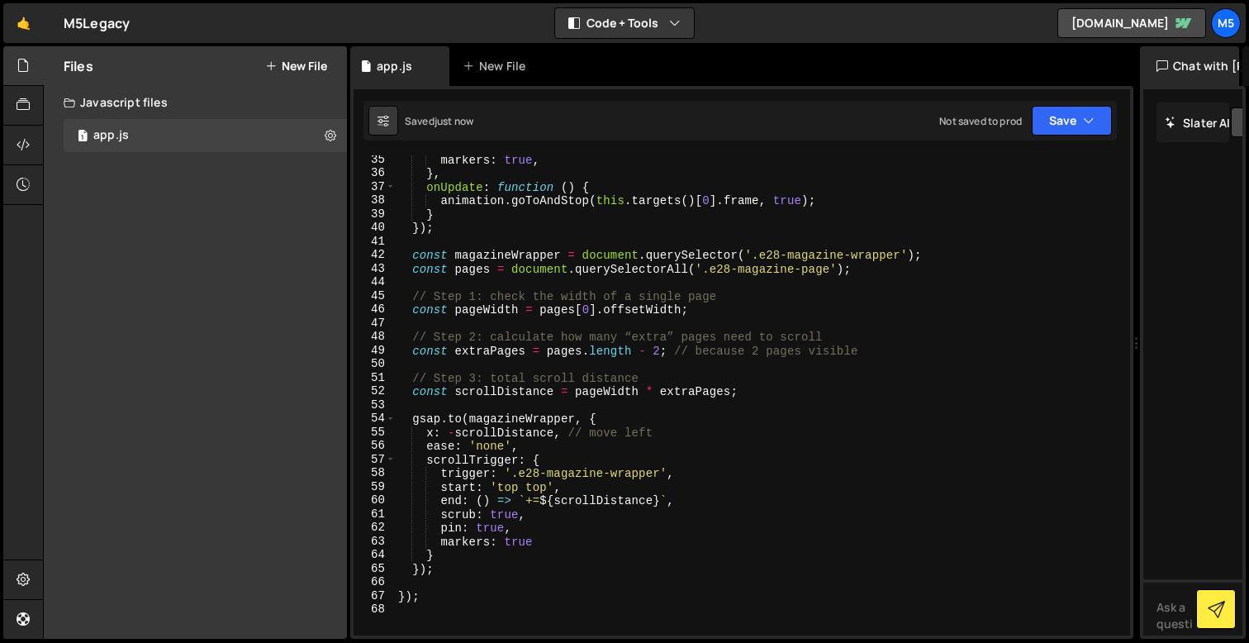
click at [691, 454] on div "markers : true , } , onUpdate : function ( ) { animation . goToAndStop ( this .…" at bounding box center [759, 406] width 729 height 507
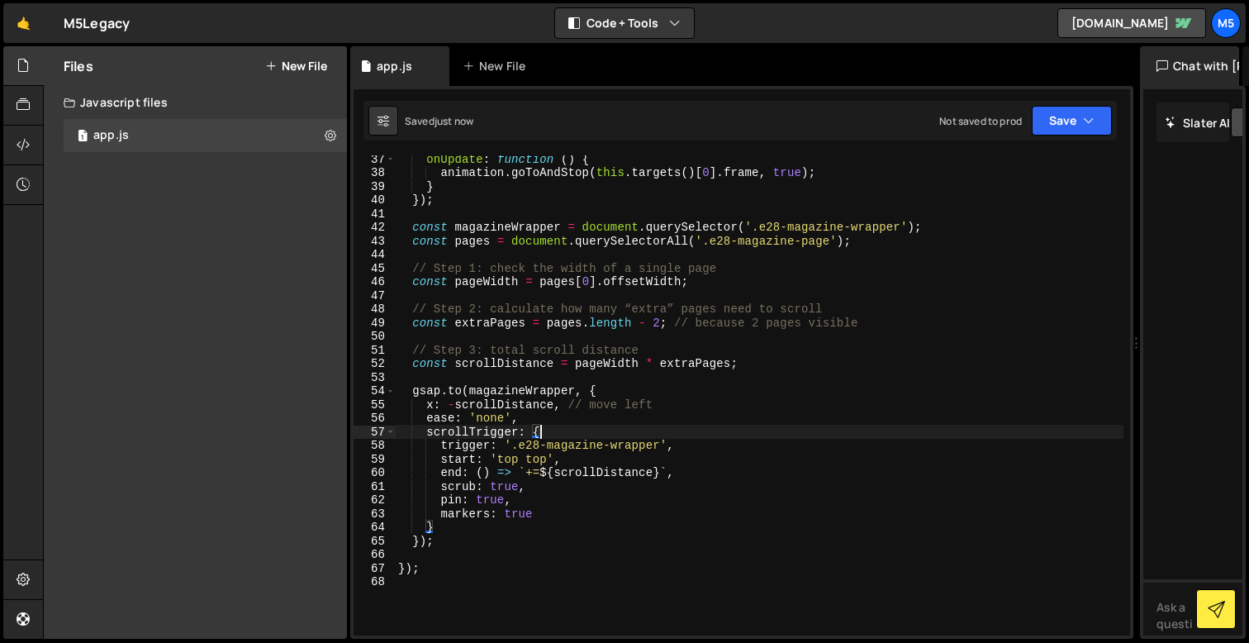
scroll to position [528, 0]
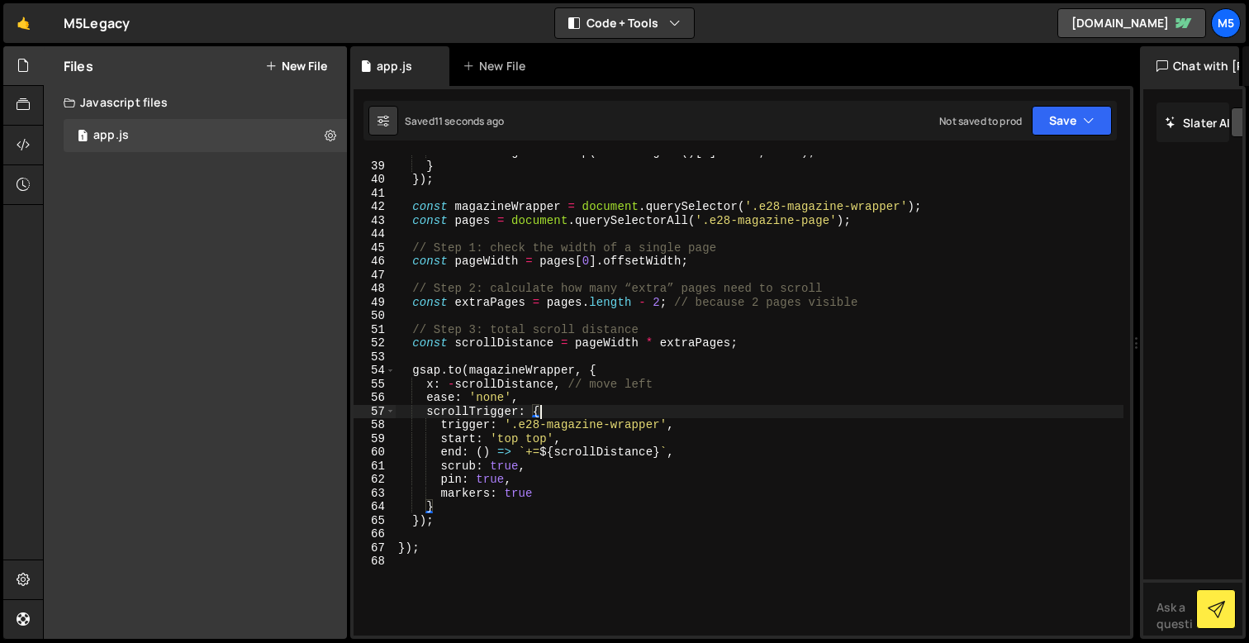
click at [441, 520] on div "animation . goToAndStop ( this . targets ( ) [ 0 ] . frame , true ) ; } }) ; co…" at bounding box center [759, 398] width 729 height 507
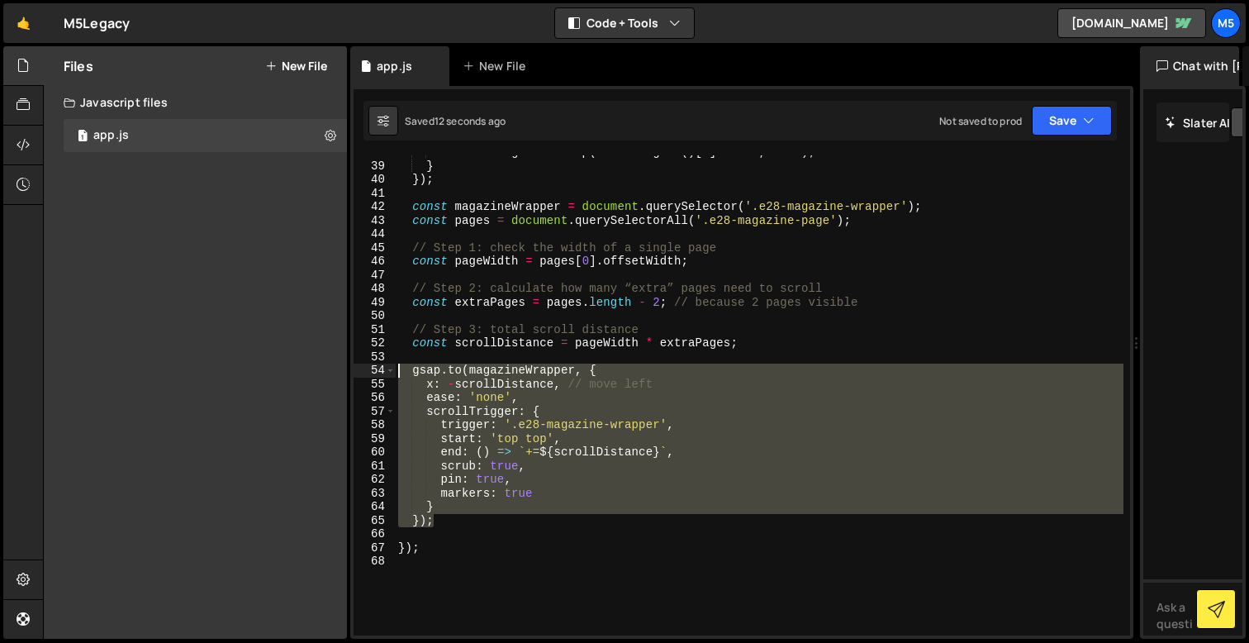
drag, startPoint x: 461, startPoint y: 521, endPoint x: 358, endPoint y: 369, distance: 183.8
click at [359, 369] on div "}); 38 39 40 41 42 43 44 45 46 47 48 49 50 51 52 53 54 55 56 57 58 59 60 61 62 …" at bounding box center [742, 395] width 777 height 480
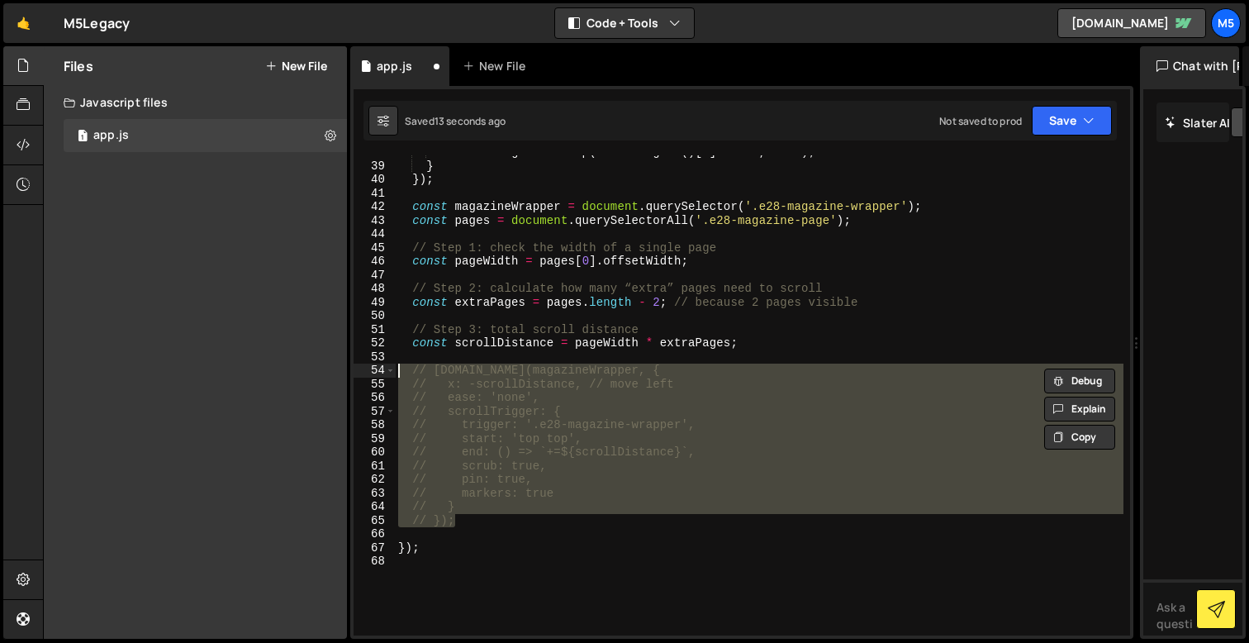
type textarea "// [DOMAIN_NAME](magazineWrapper, {"
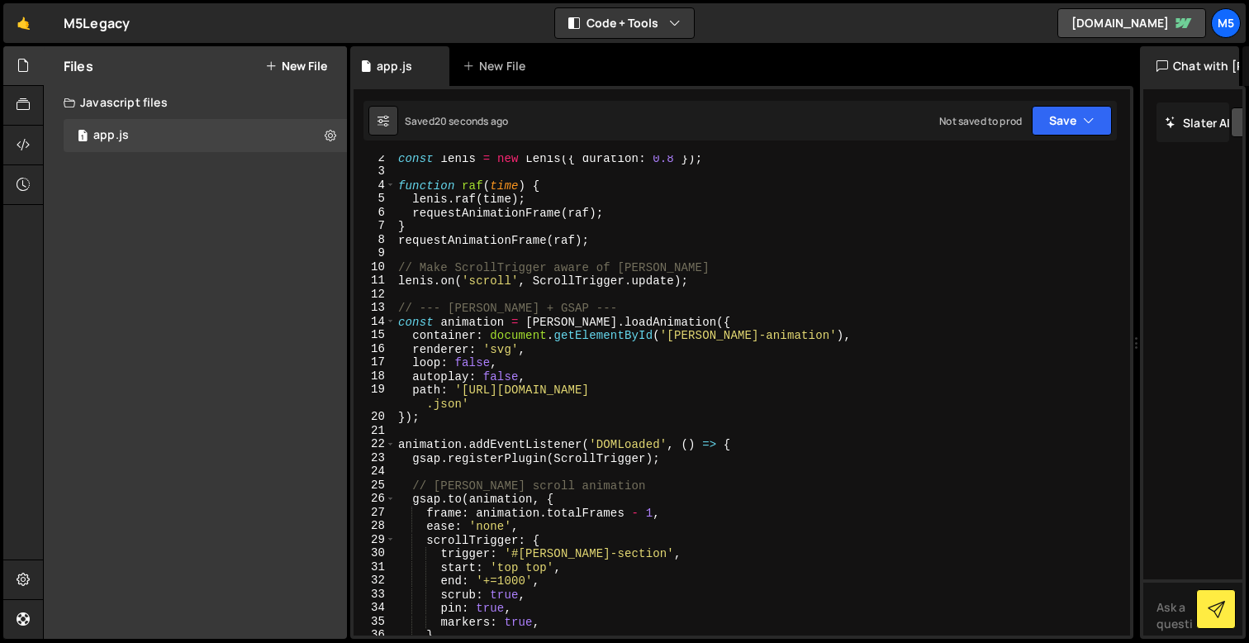
scroll to position [17, 0]
